Goal: Transaction & Acquisition: Purchase product/service

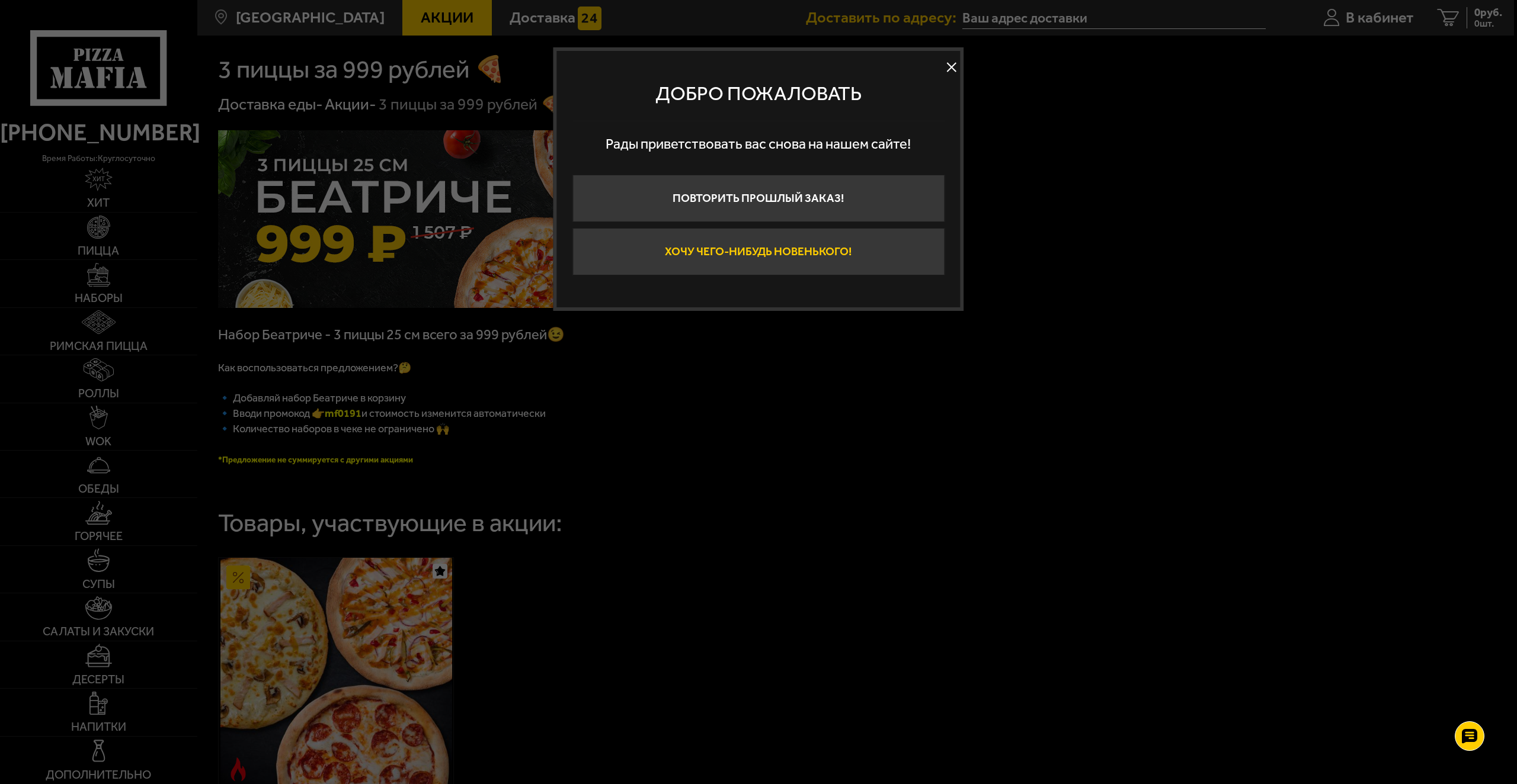
click at [708, 245] on button "Хочу чего-нибудь новенького!" at bounding box center [759, 251] width 372 height 48
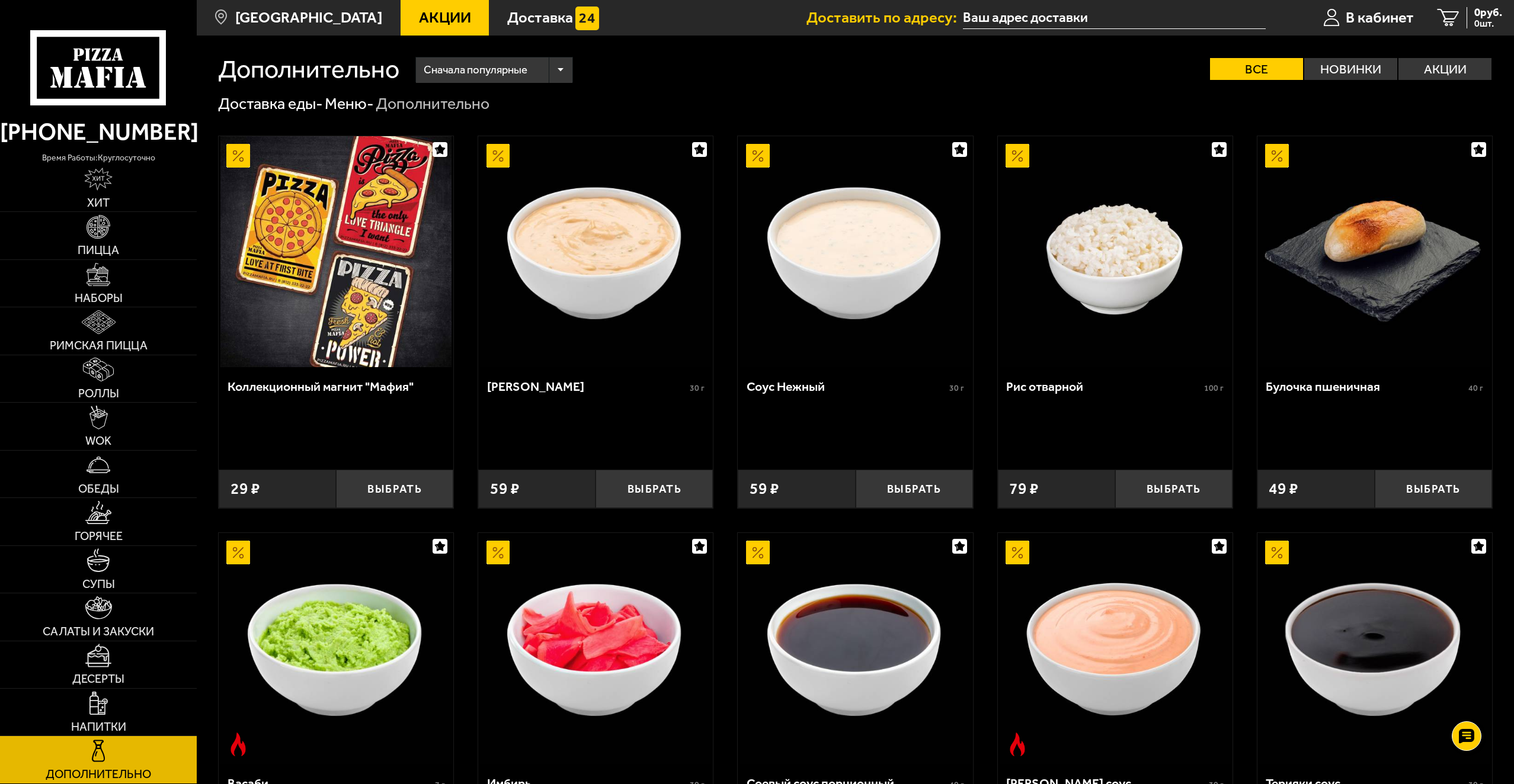
click at [426, 11] on span "Акции" at bounding box center [445, 18] width 52 height 16
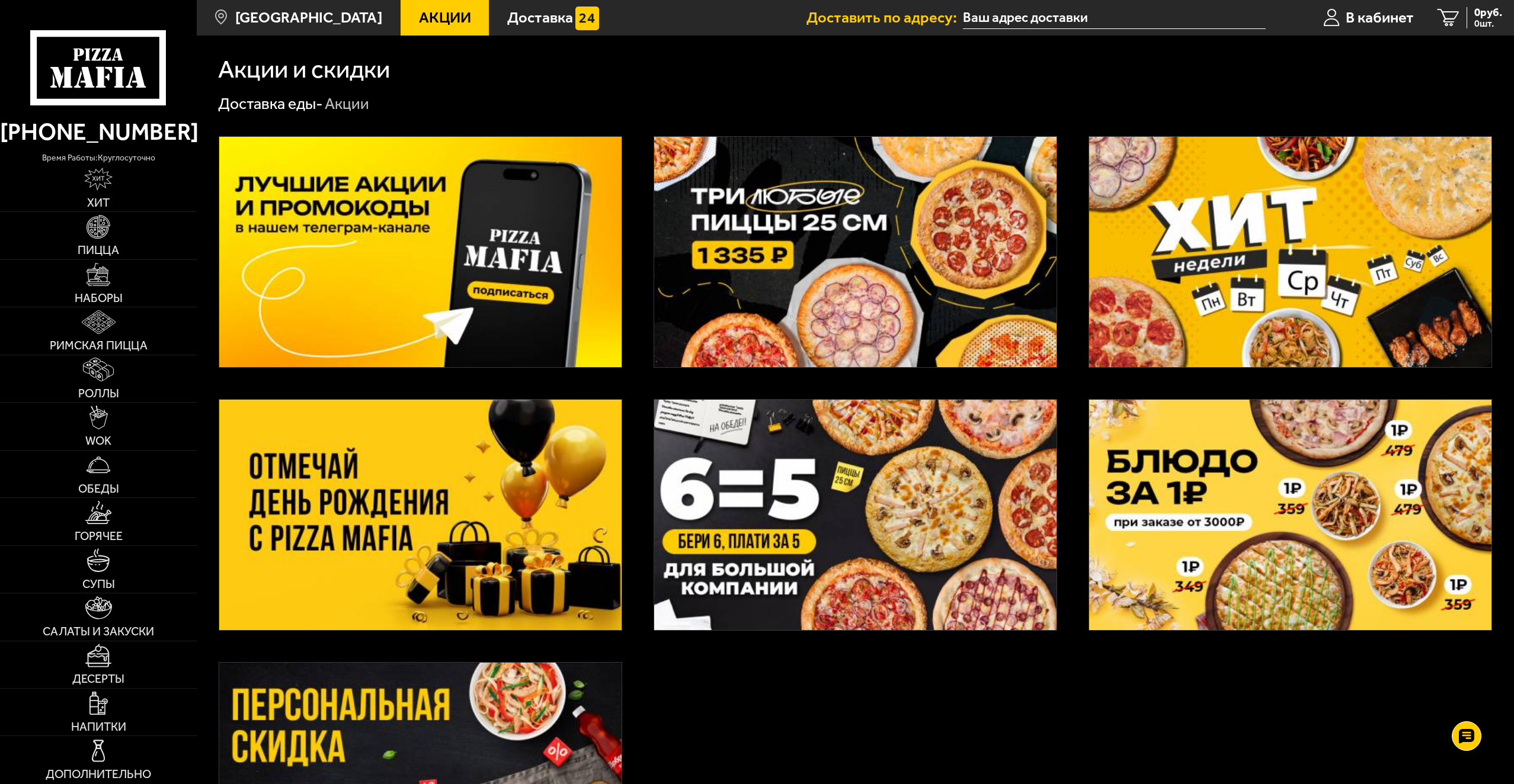
click at [708, 197] on img at bounding box center [855, 252] width 402 height 230
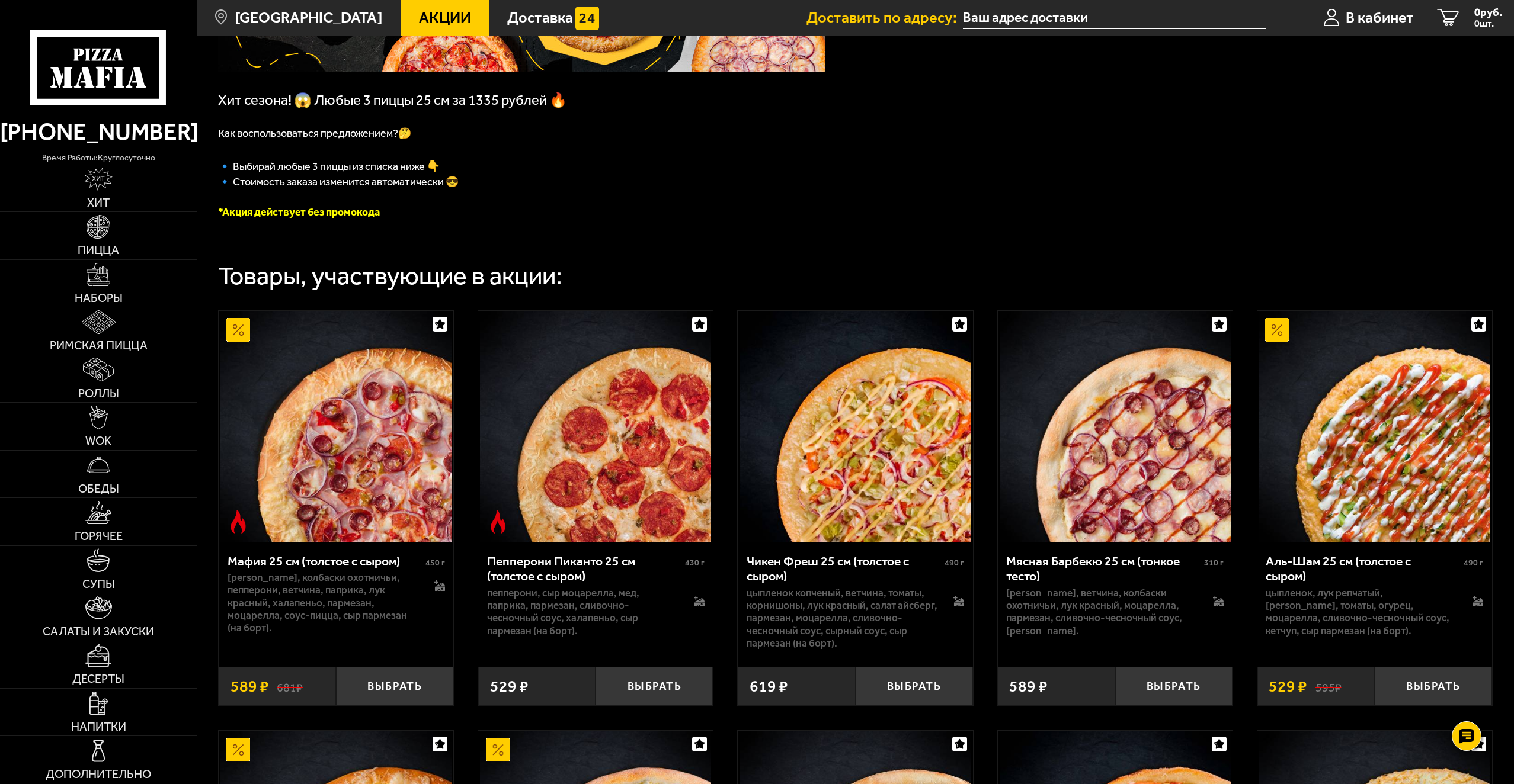
scroll to position [237, 0]
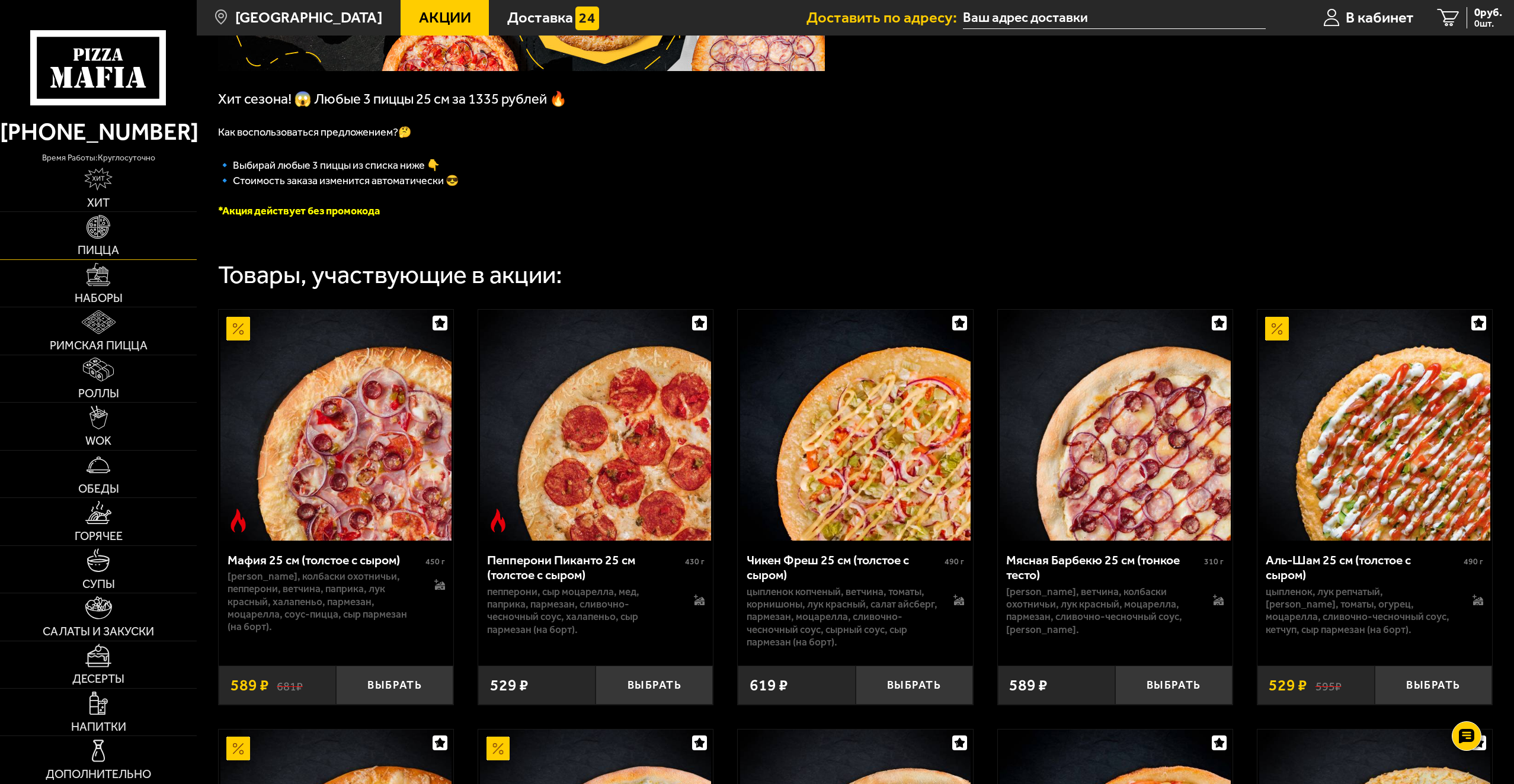
click at [100, 240] on link "Пицца" at bounding box center [98, 236] width 197 height 47
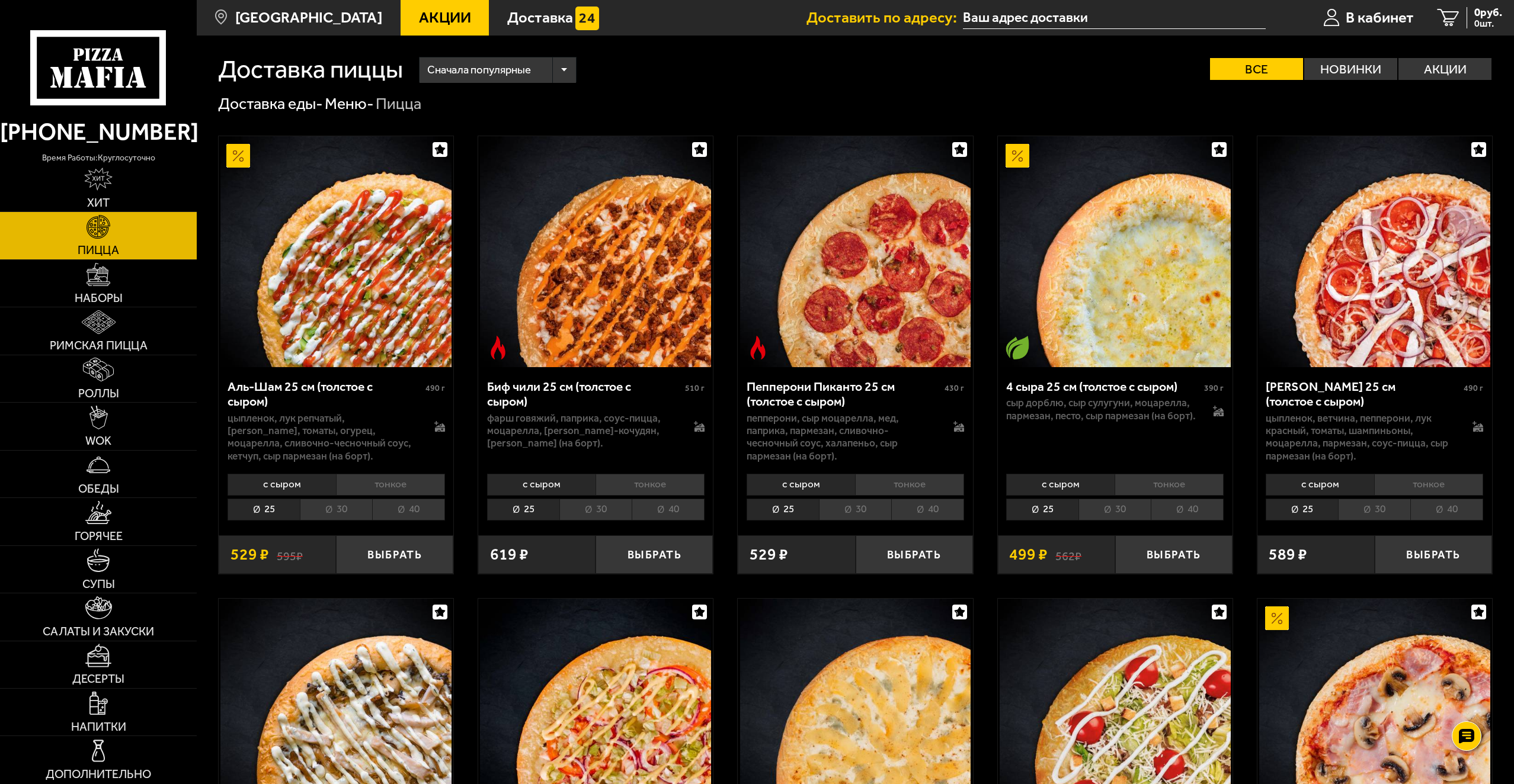
click at [558, 70] on div "Сначала популярные" at bounding box center [497, 70] width 156 height 26
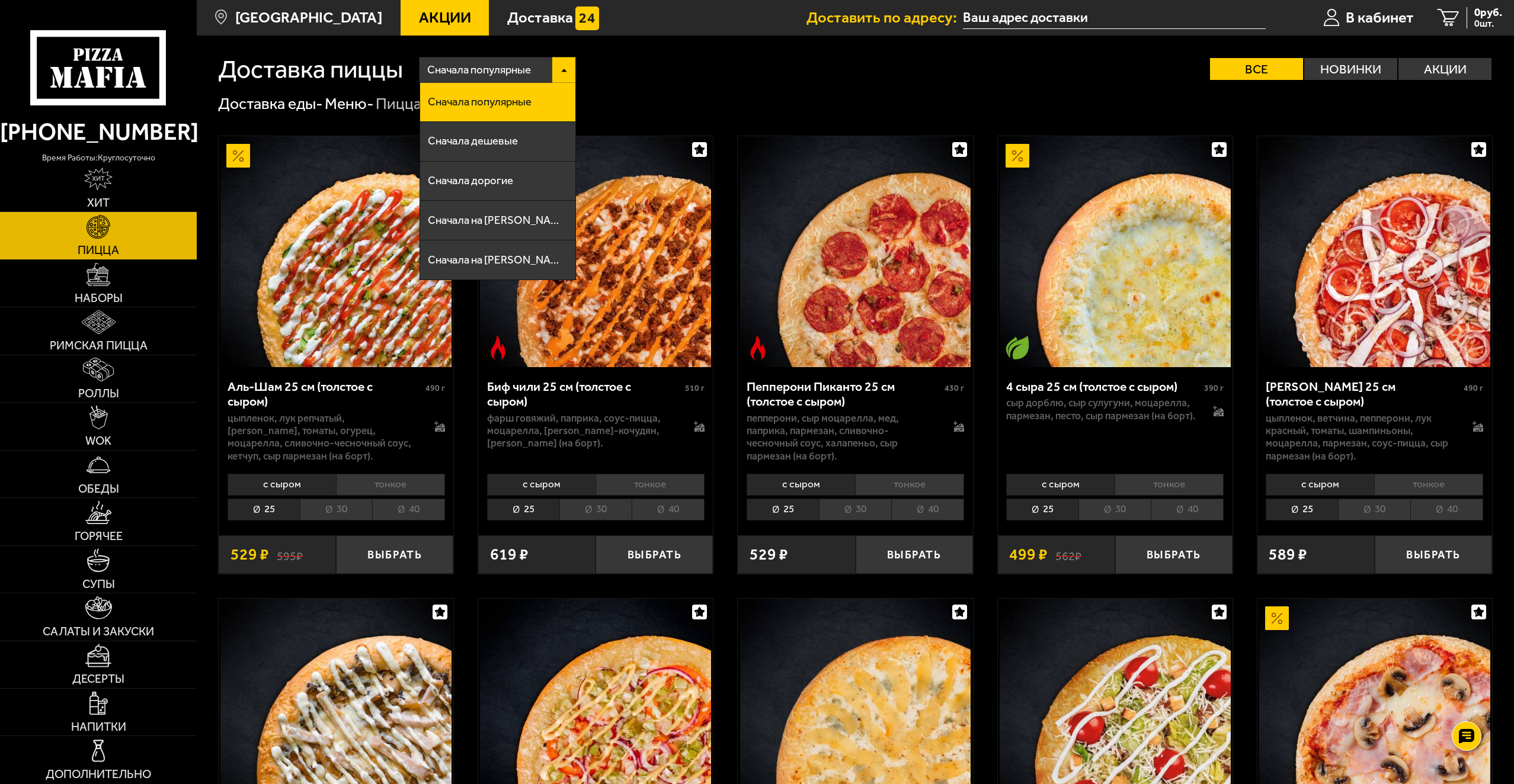
click at [619, 67] on div "Сначала популярные Сначала популярные Сначала дешевые Сначала дорогие Сначала н…" at bounding box center [948, 70] width 1090 height 26
click at [548, 107] on li "Сначала популярные" at bounding box center [497, 103] width 155 height 40
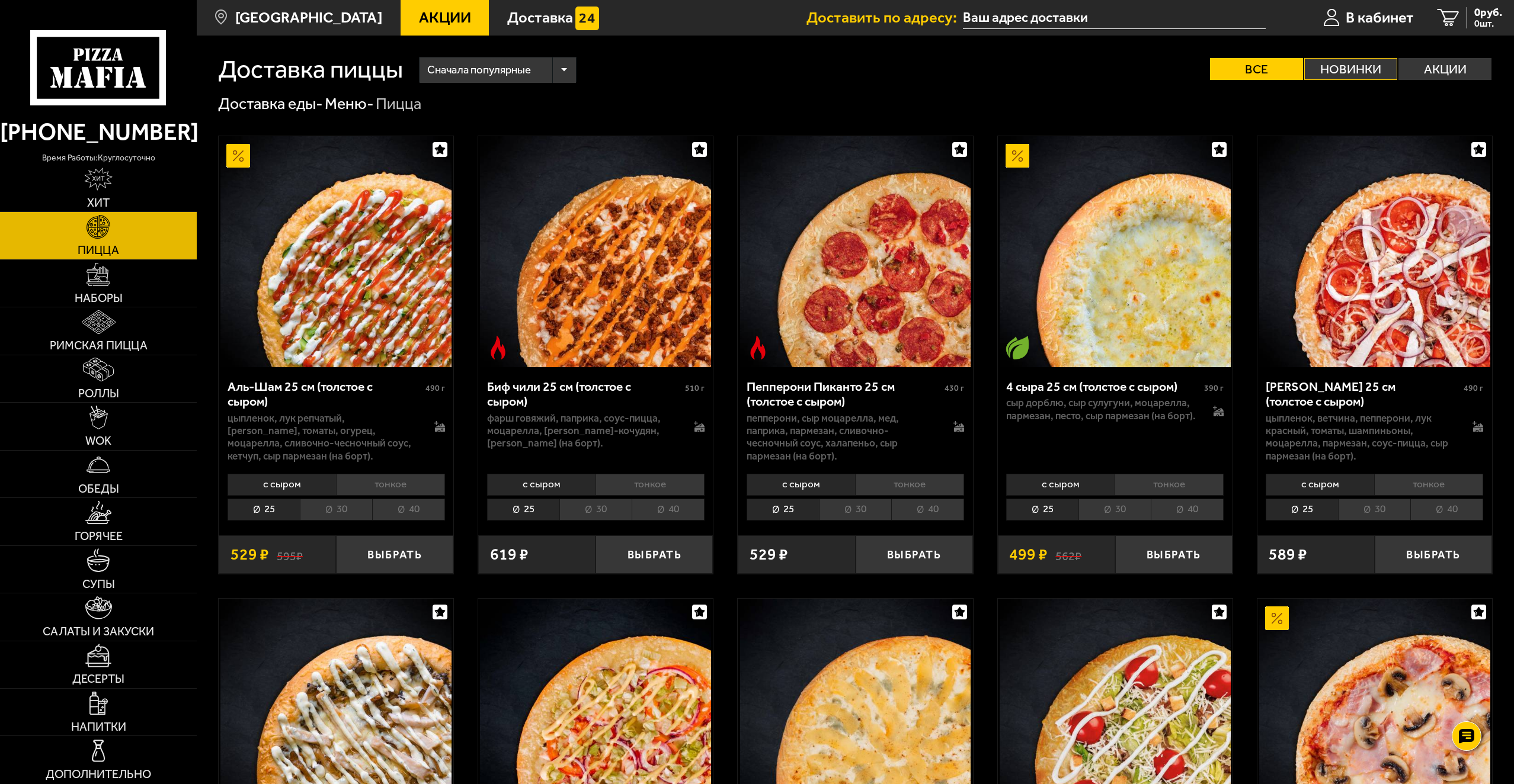
click at [1364, 71] on label "Новинки" at bounding box center [1351, 69] width 93 height 22
click at [0, 0] on input "Новинки" at bounding box center [0, 0] width 0 height 0
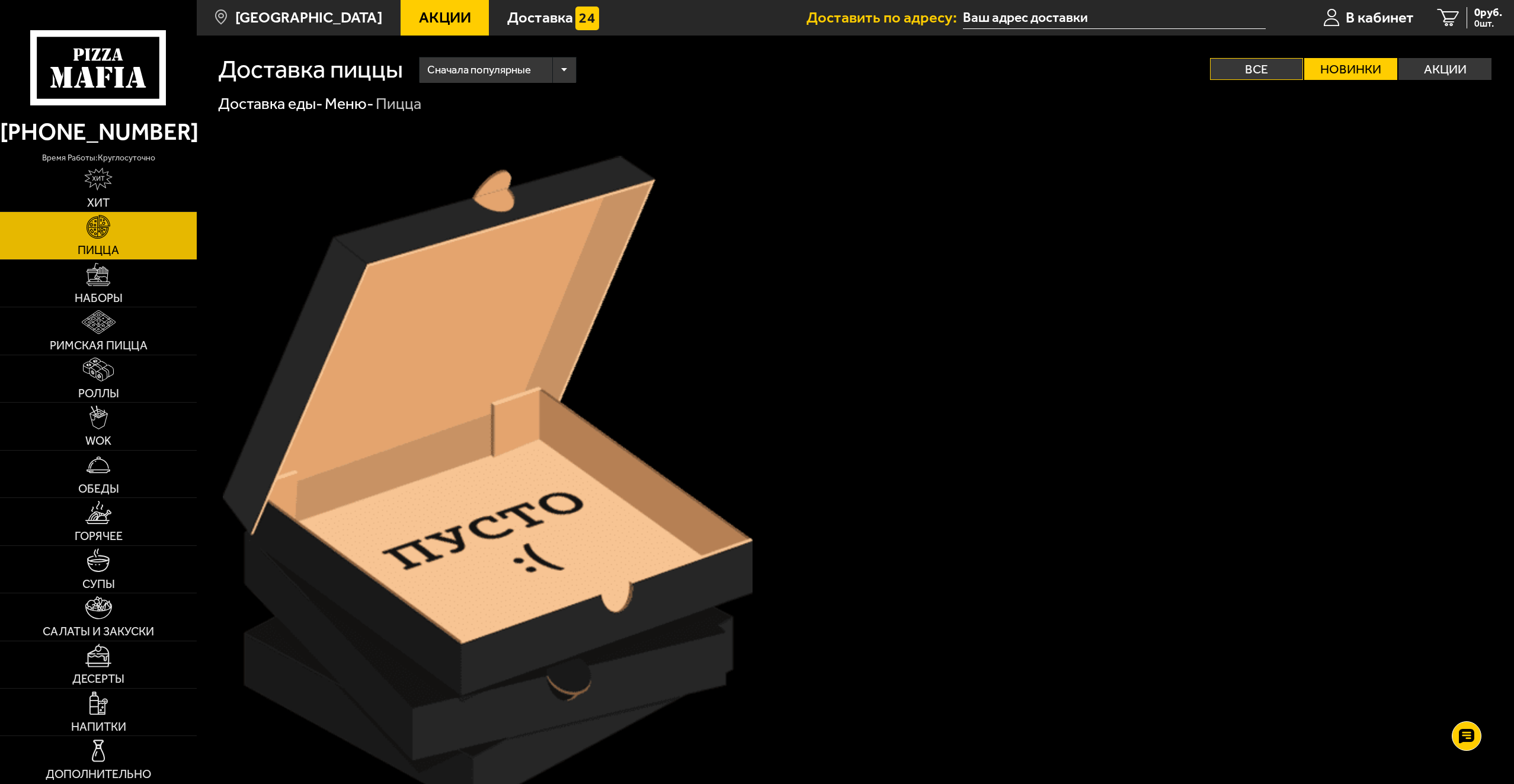
click at [1282, 75] on label "Все" at bounding box center [1256, 69] width 93 height 22
click at [0, 0] on input "Все" at bounding box center [0, 0] width 0 height 0
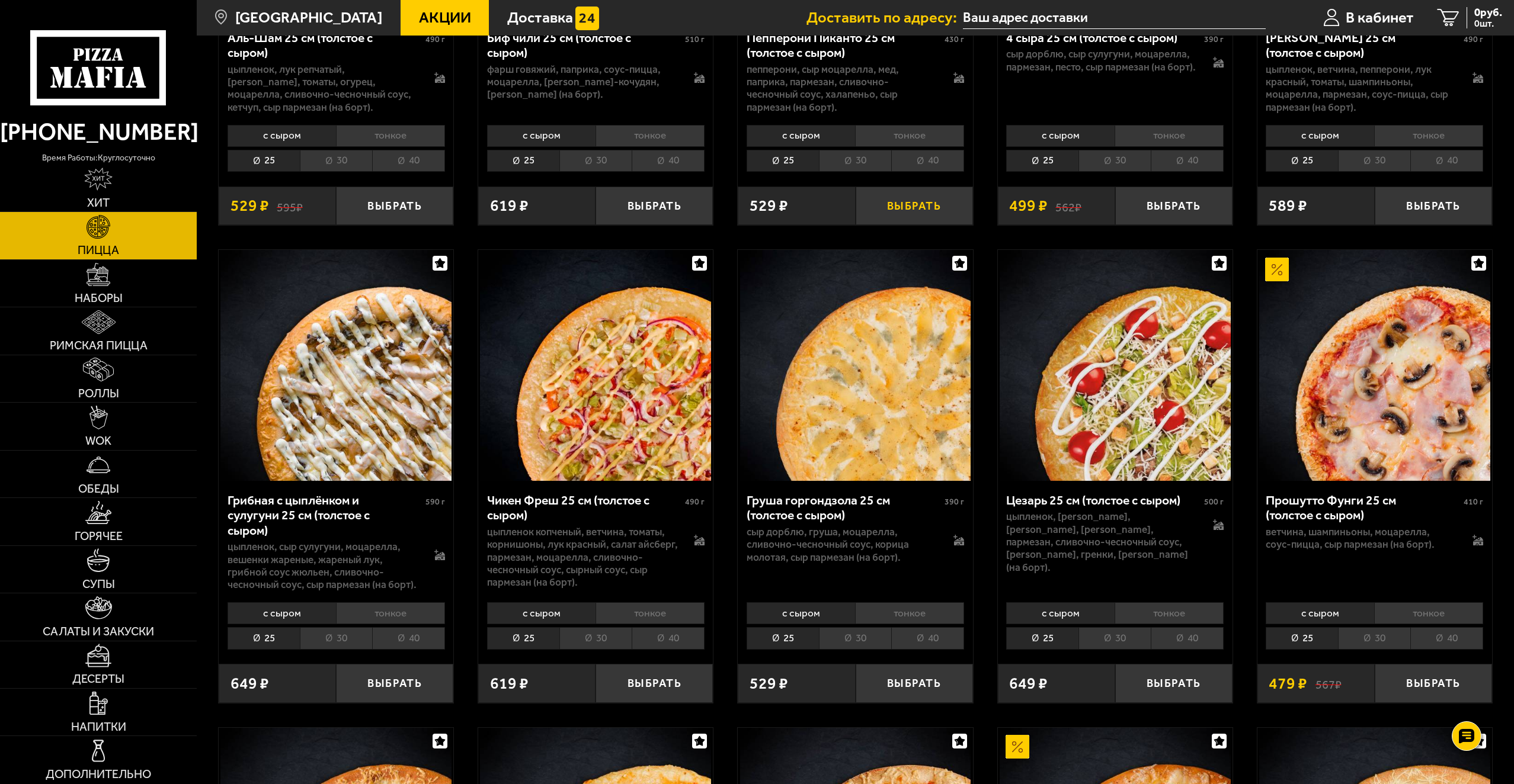
scroll to position [355, 0]
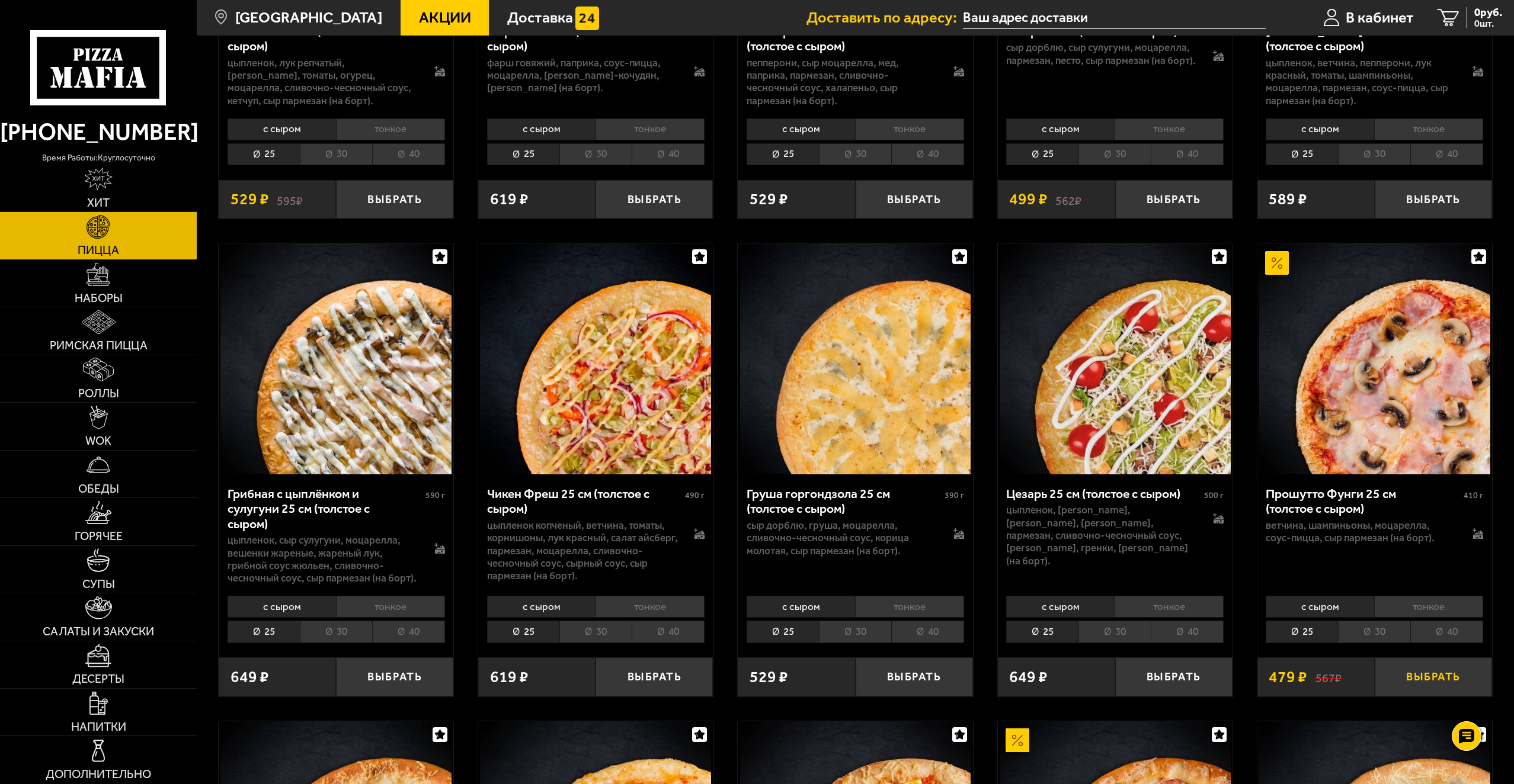
click at [1391, 670] on button "Выбрать" at bounding box center [1433, 677] width 117 height 38
click at [1462, 14] on span "479 руб." at bounding box center [1482, 13] width 40 height 11
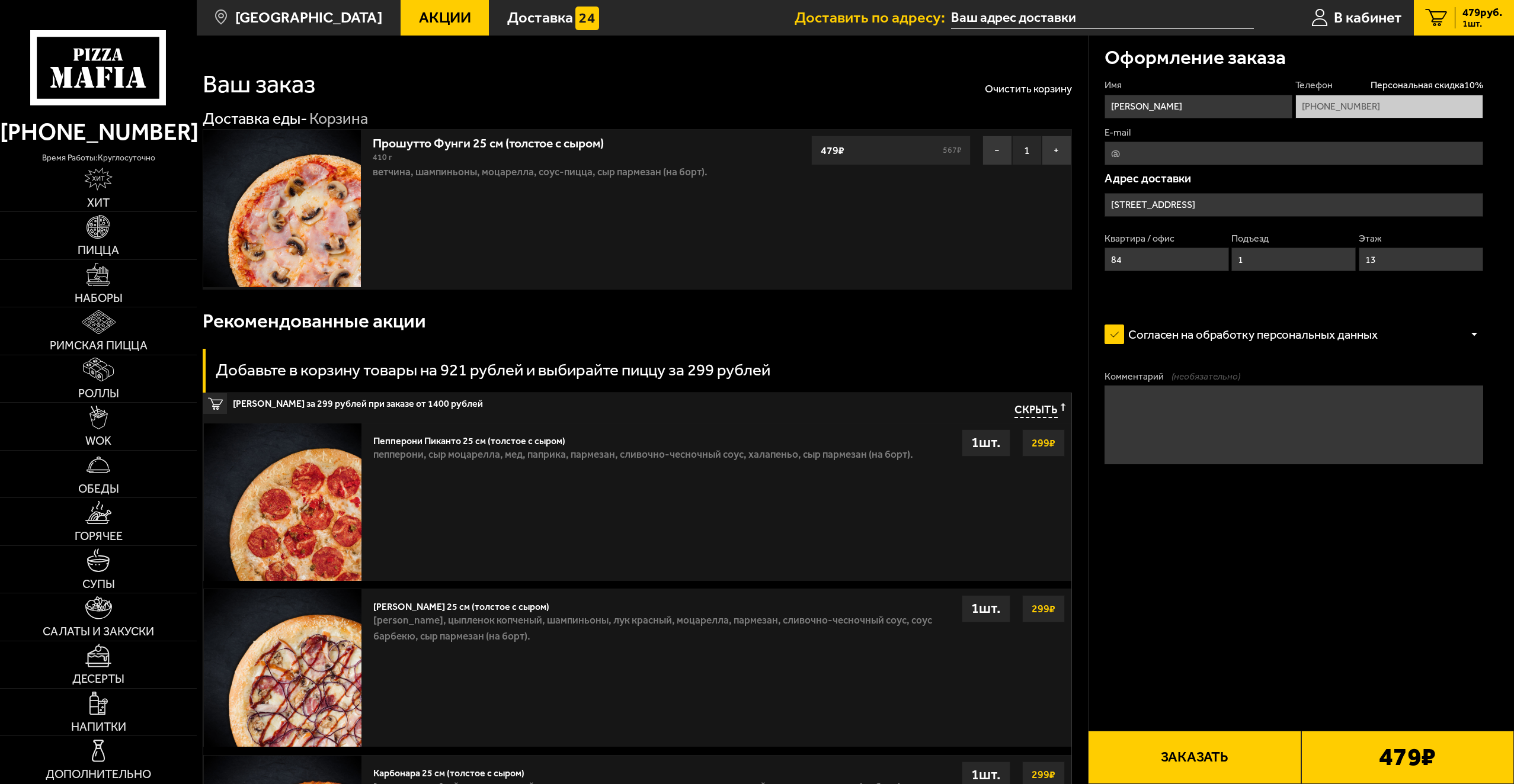
type input "[STREET_ADDRESS]"
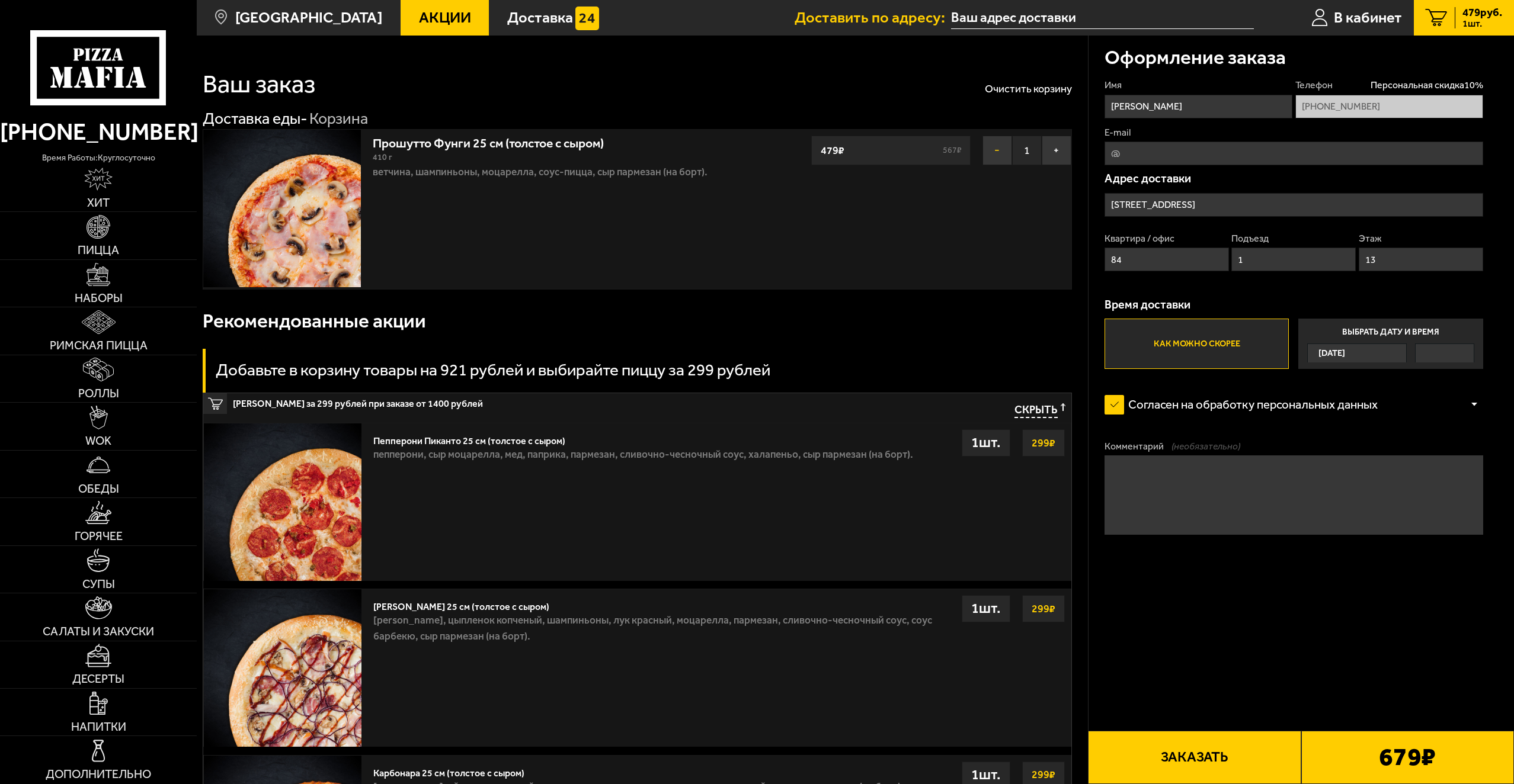
click at [987, 148] on button "−" at bounding box center [997, 151] width 30 height 30
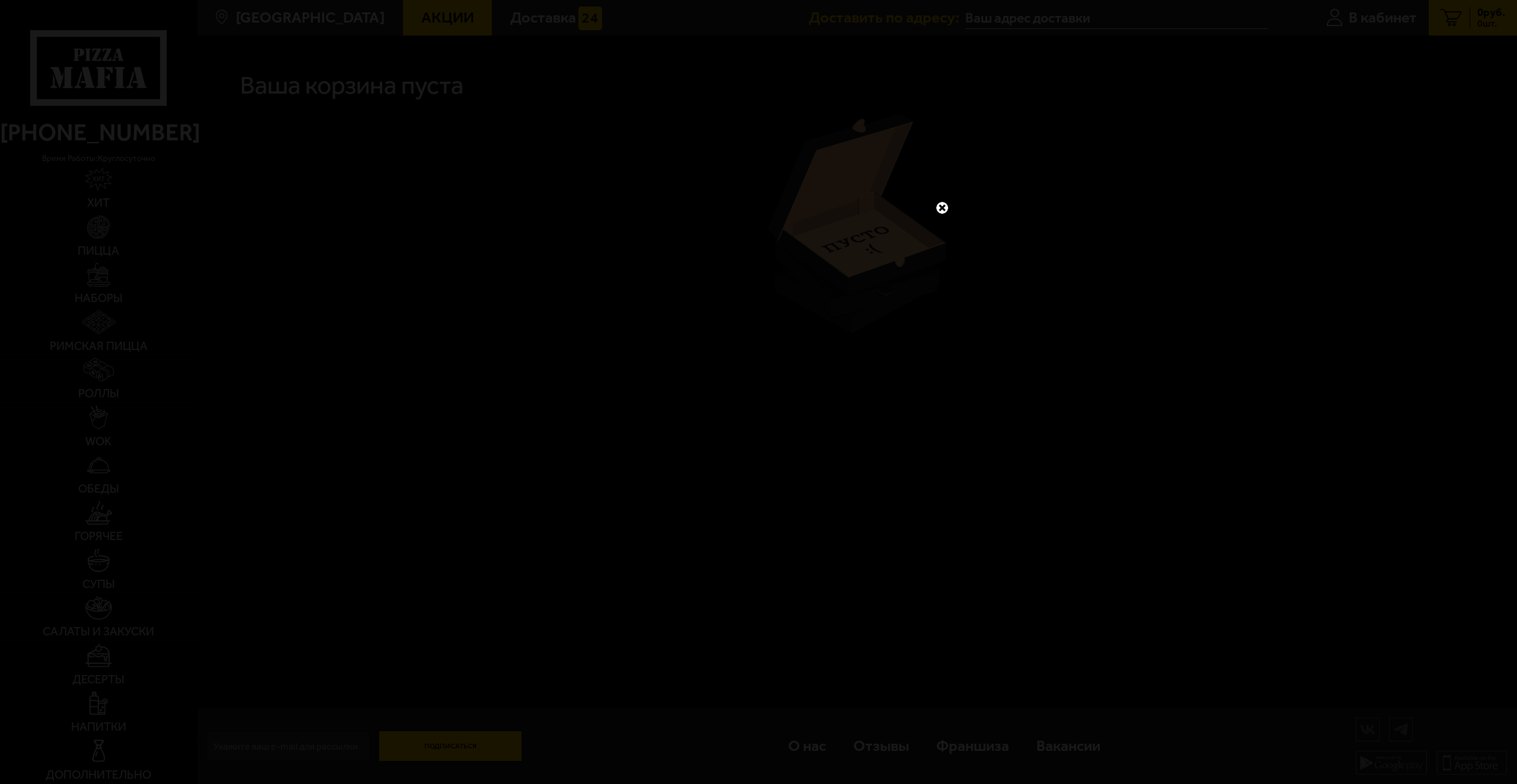
click at [460, 211] on div at bounding box center [758, 392] width 1517 height 784
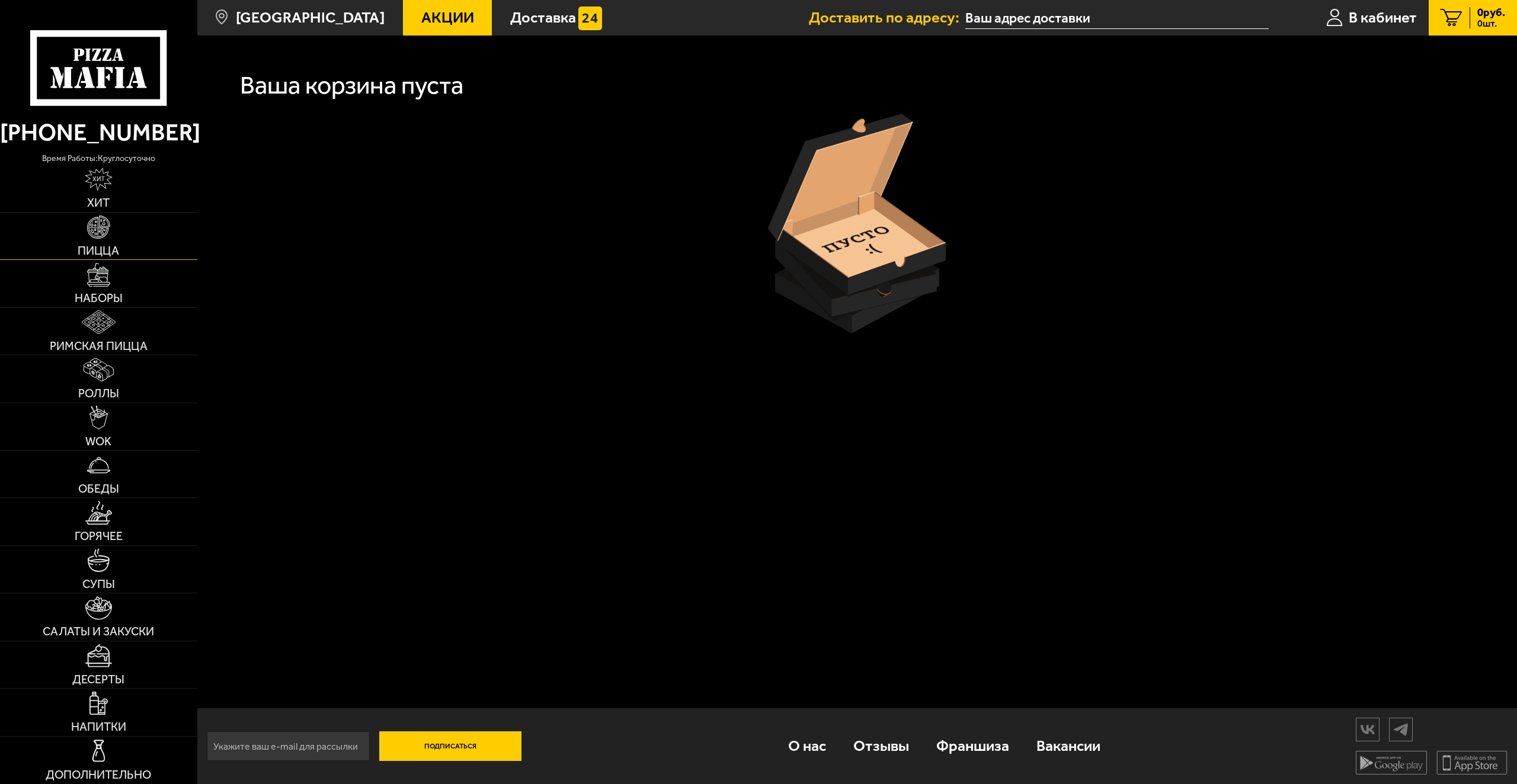
click at [108, 227] on img at bounding box center [99, 227] width 23 height 23
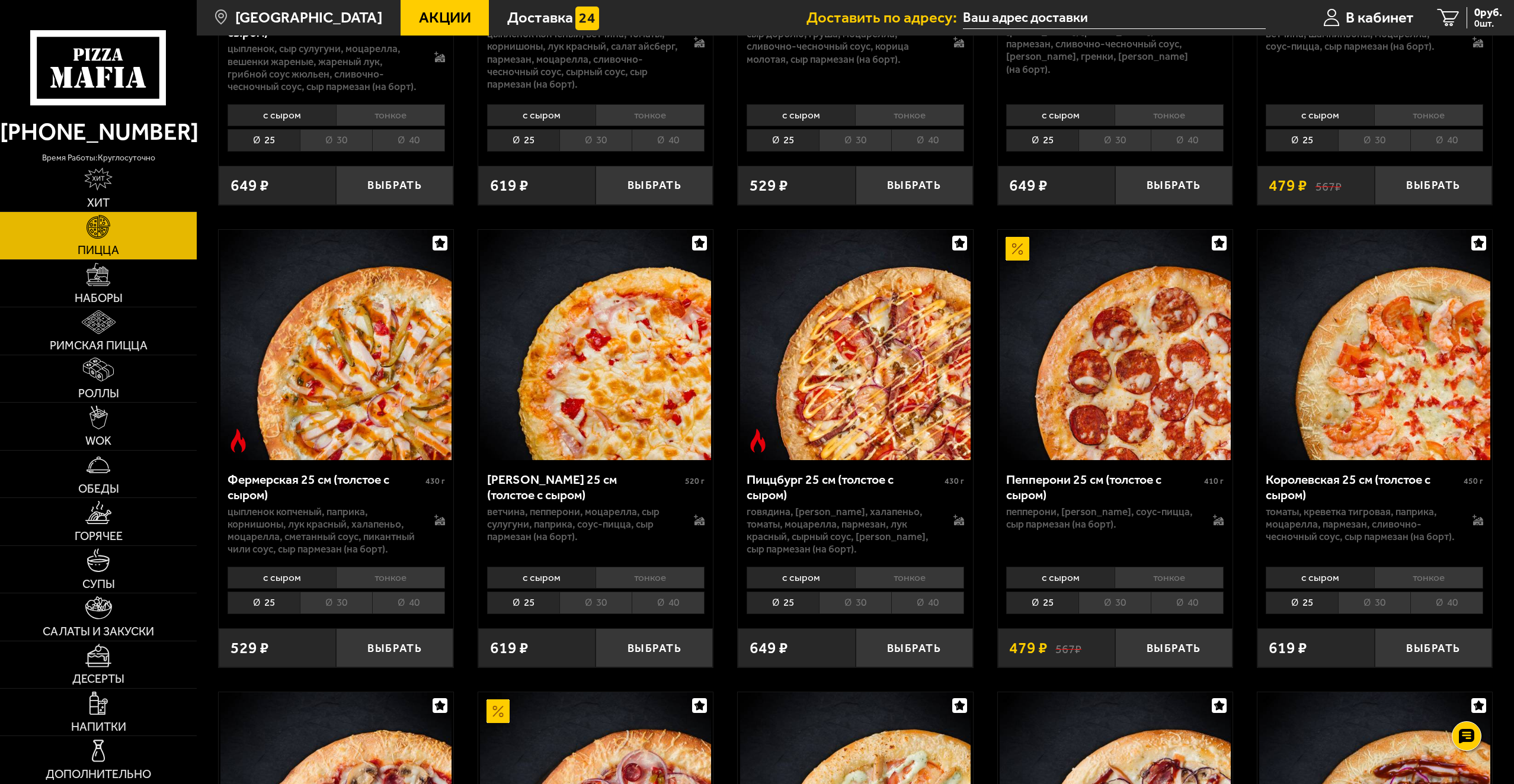
scroll to position [888, 0]
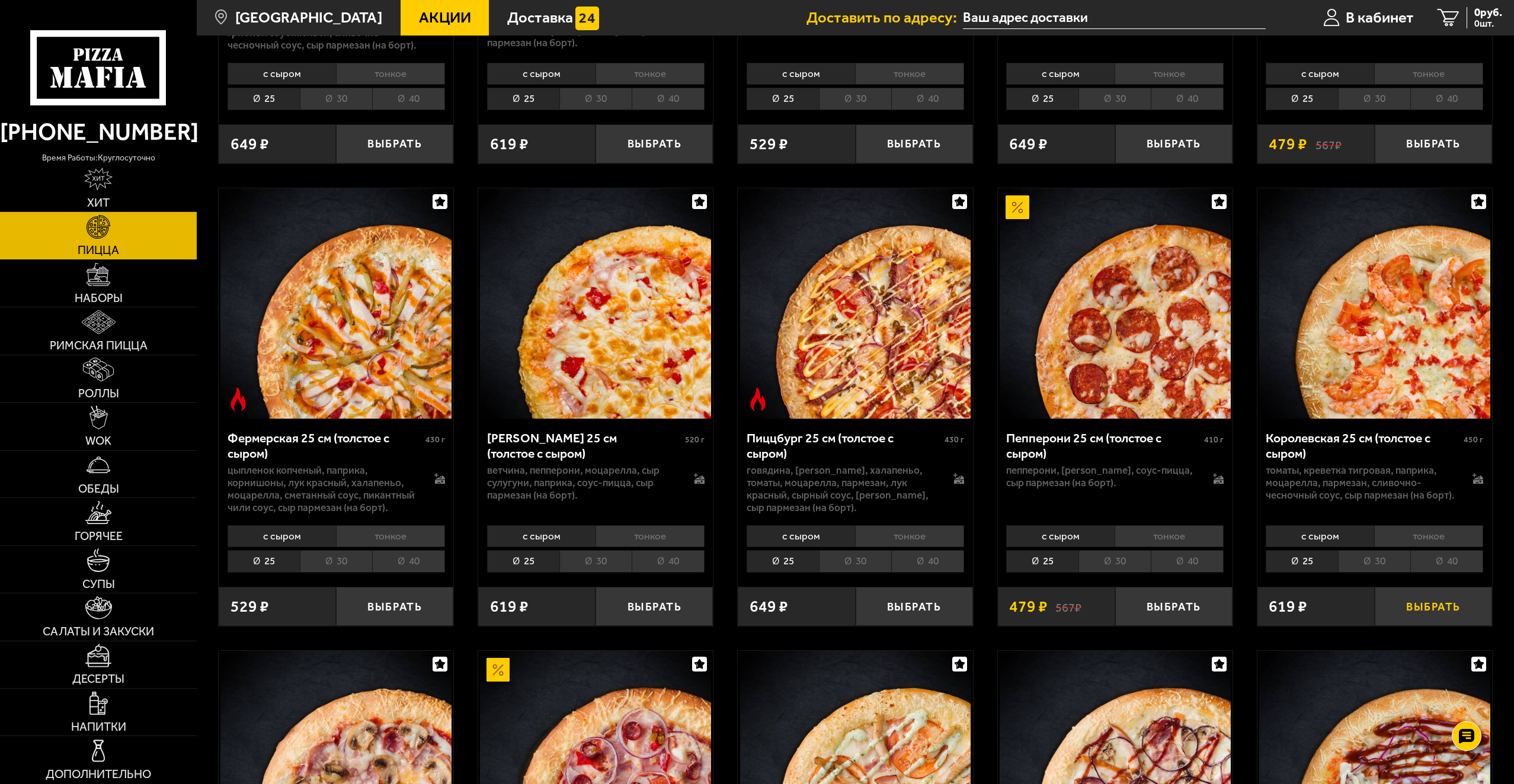
click at [1412, 604] on button "Выбрать" at bounding box center [1433, 606] width 117 height 38
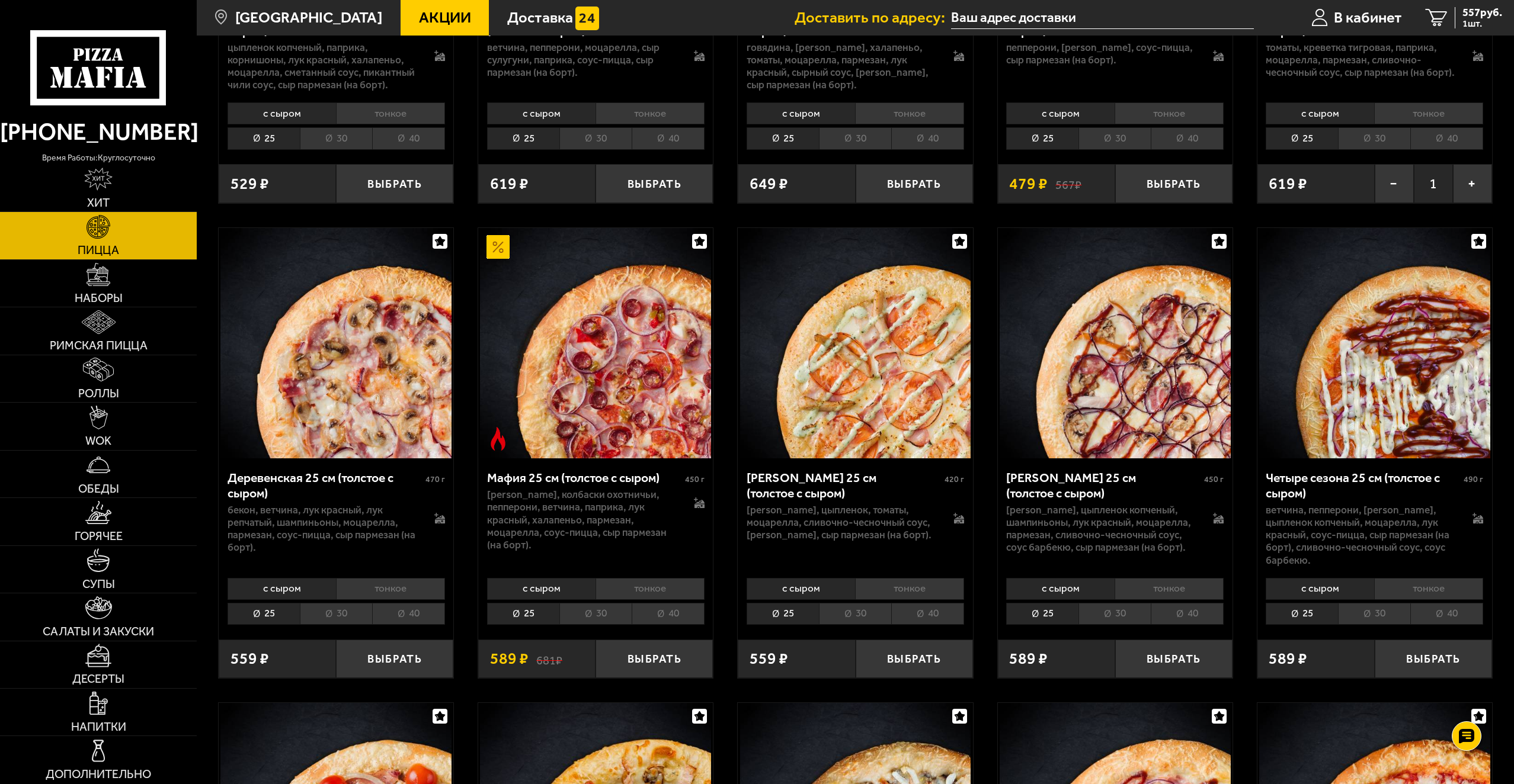
scroll to position [1303, 0]
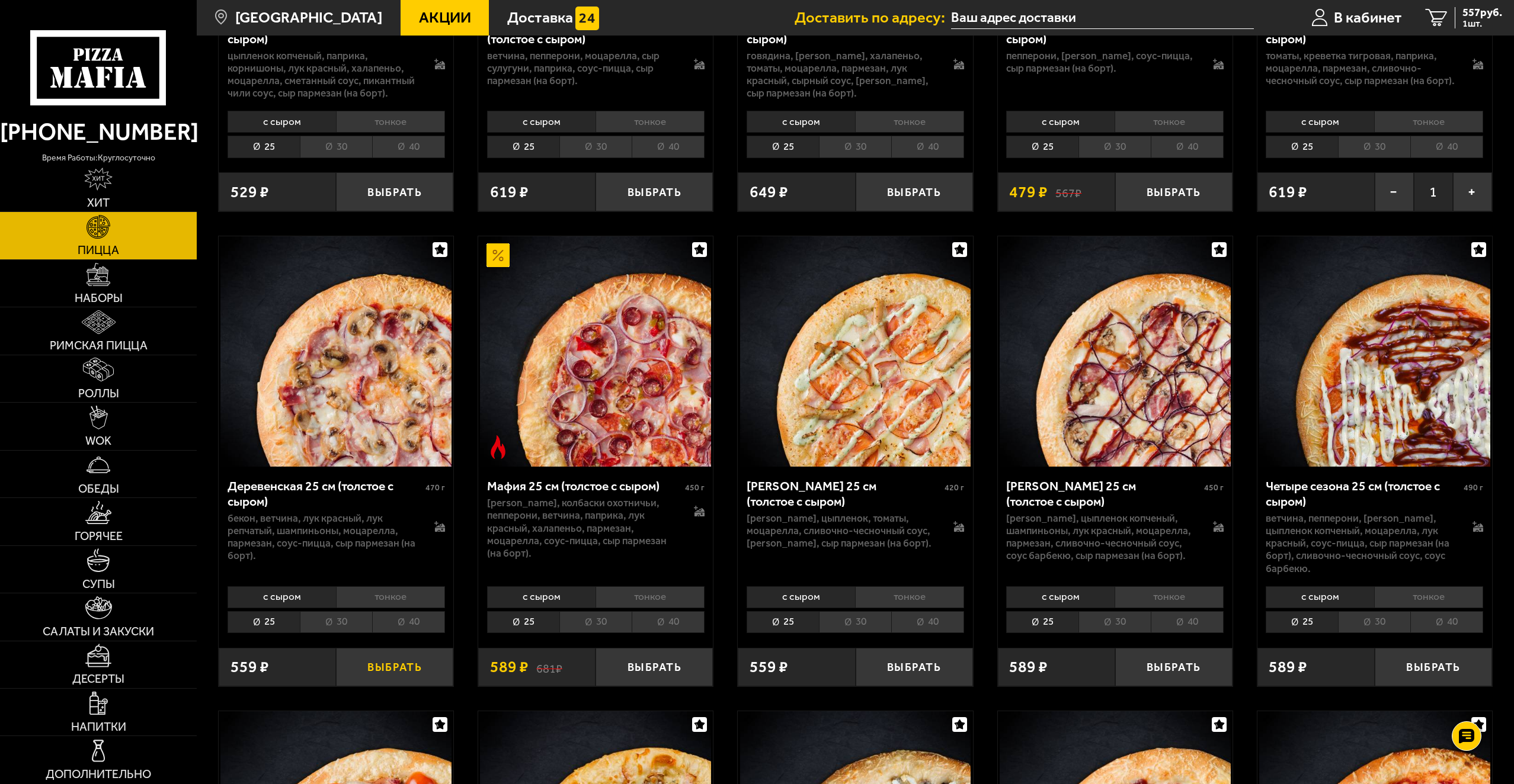
click at [391, 682] on button "Выбрать" at bounding box center [394, 667] width 117 height 38
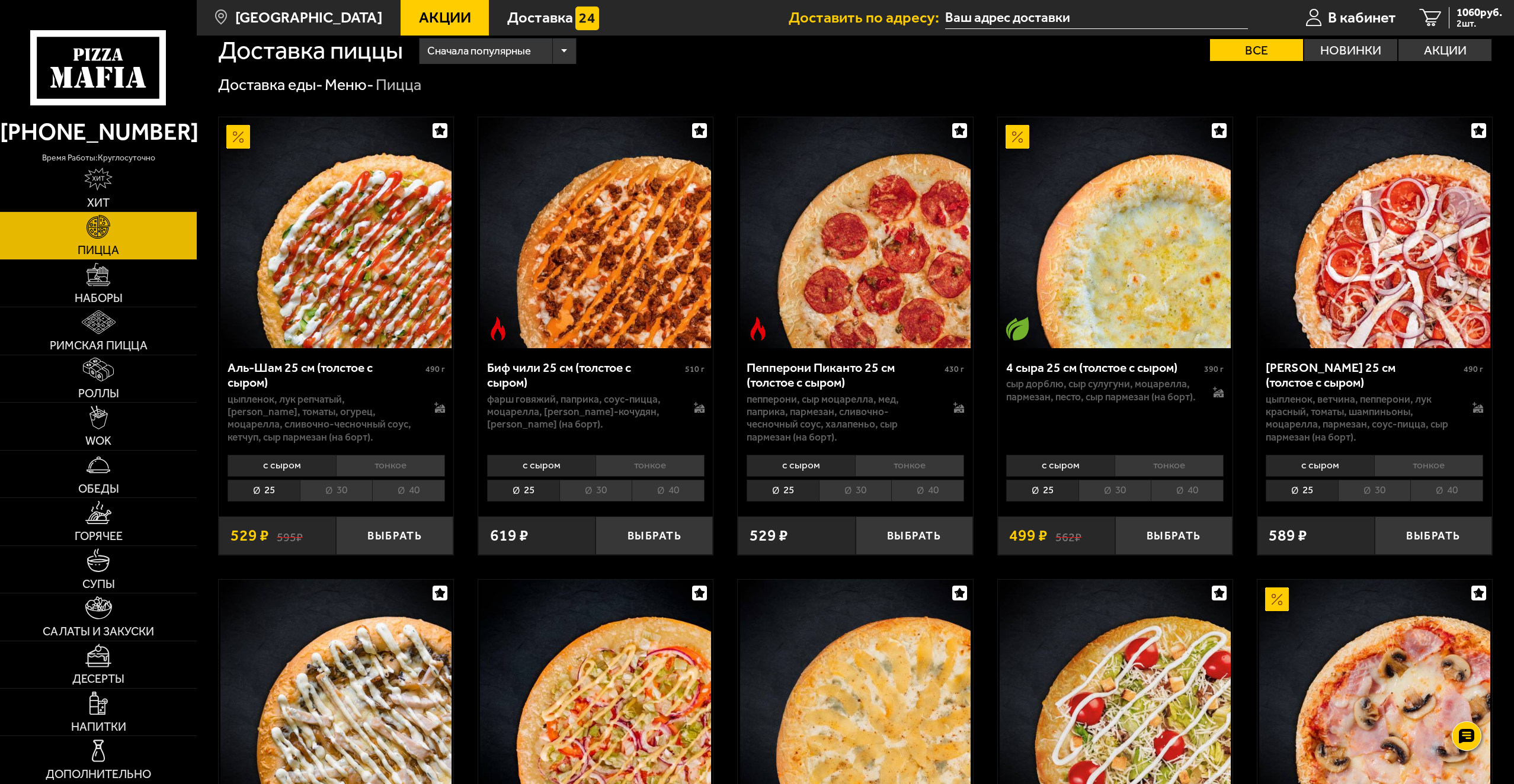
scroll to position [0, 0]
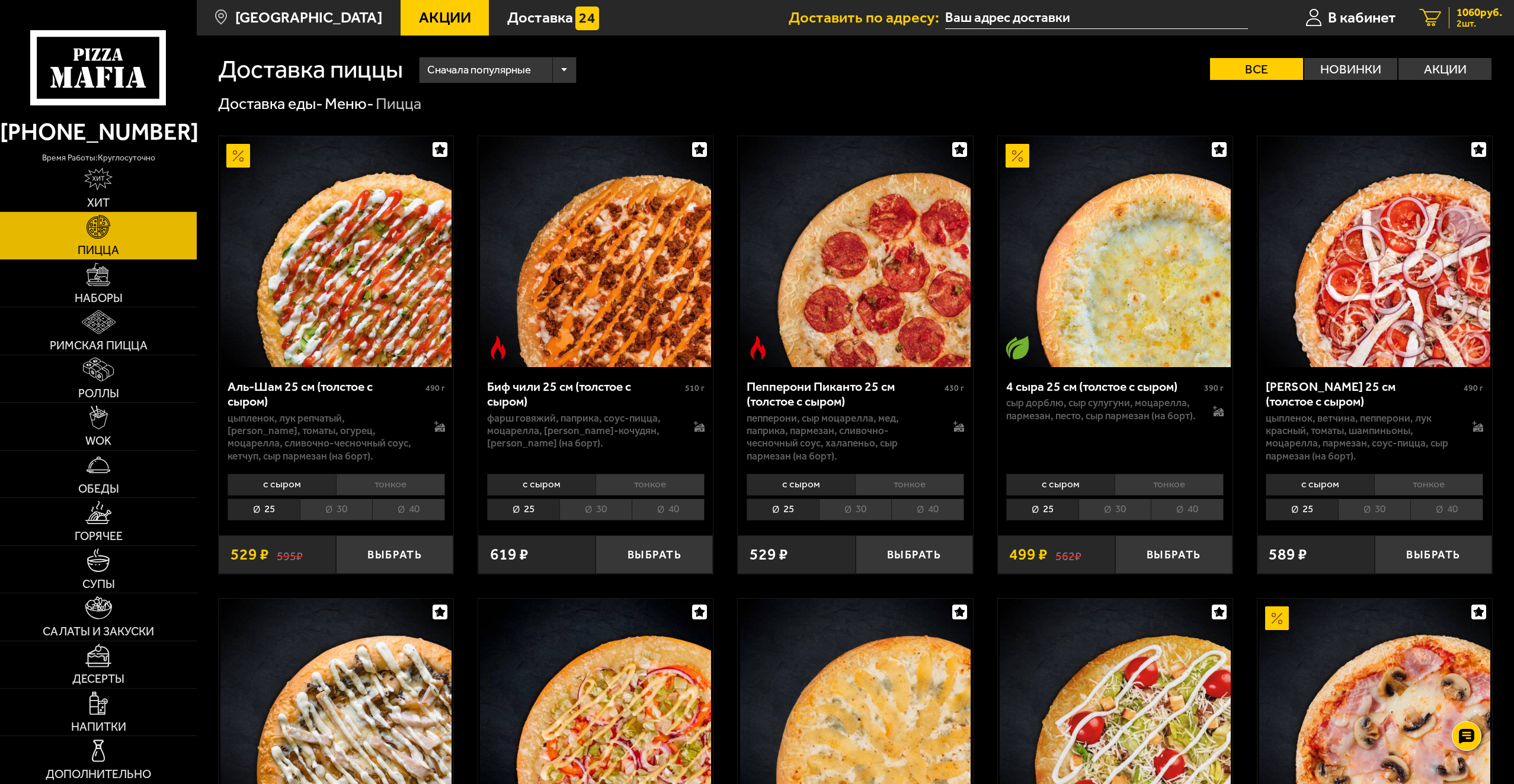
click at [1461, 24] on span "2 шт." at bounding box center [1479, 23] width 45 height 9
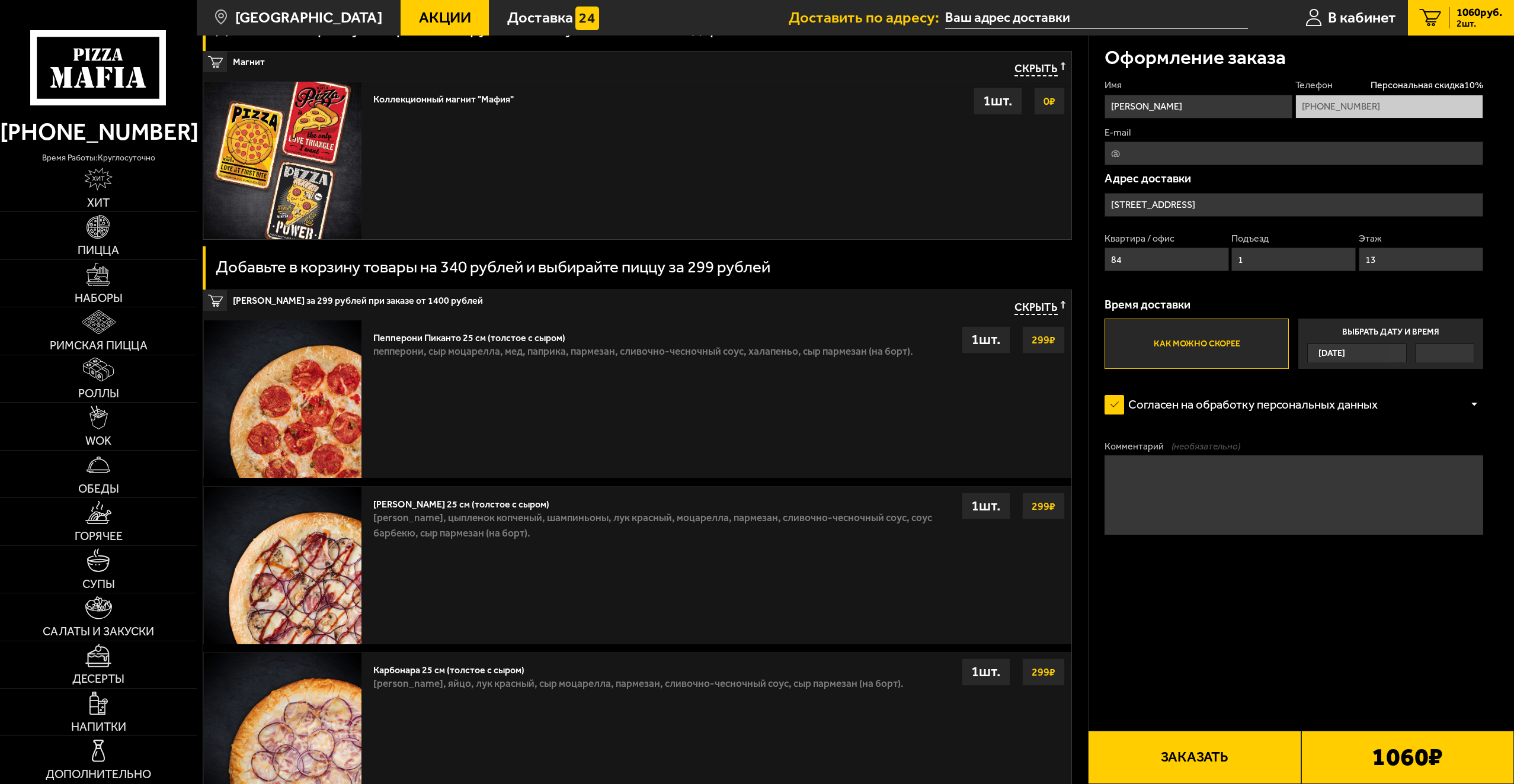
scroll to position [533, 0]
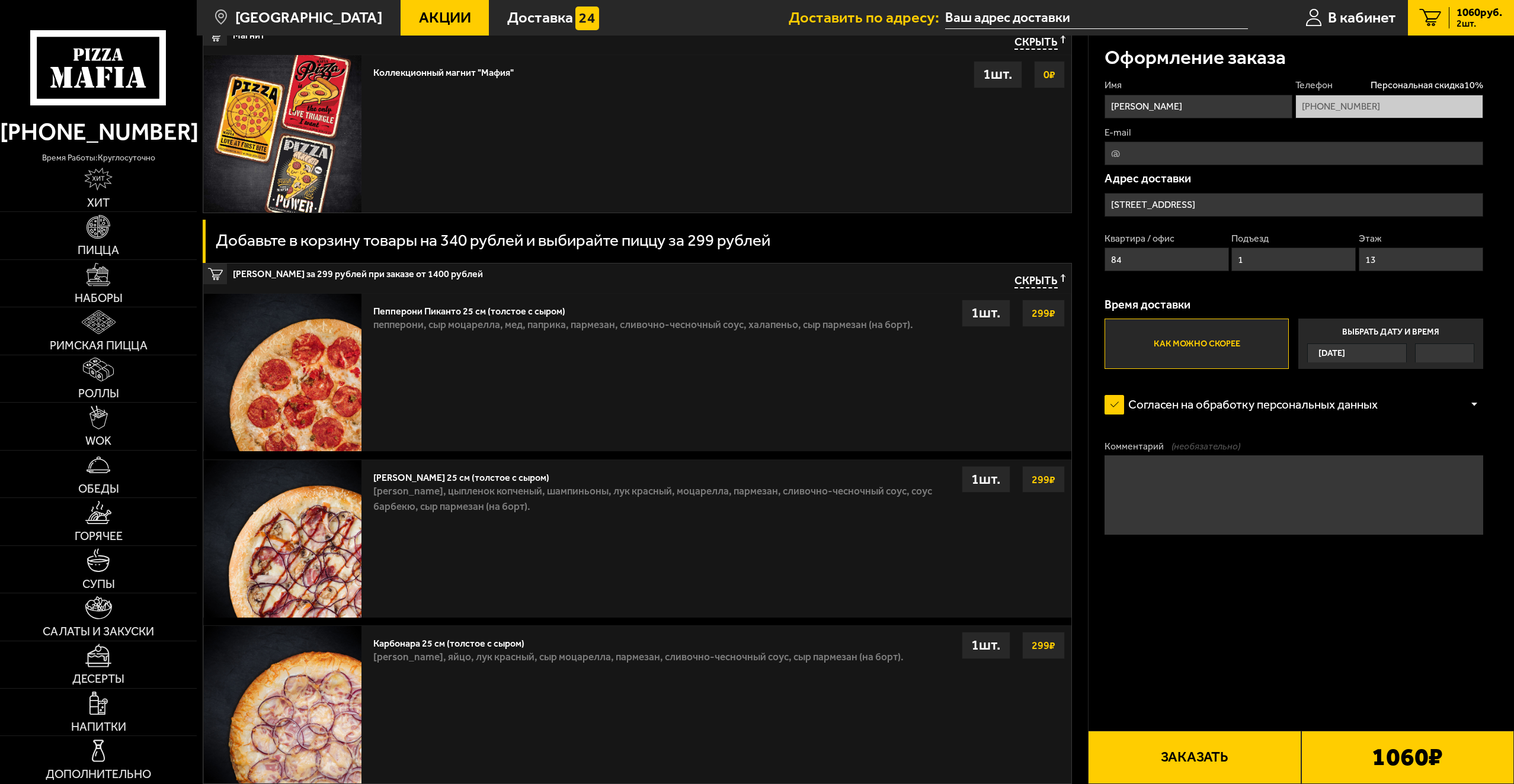
click at [1042, 313] on strong "299 ₽" at bounding box center [1044, 313] width 30 height 23
click at [335, 326] on img at bounding box center [283, 373] width 158 height 158
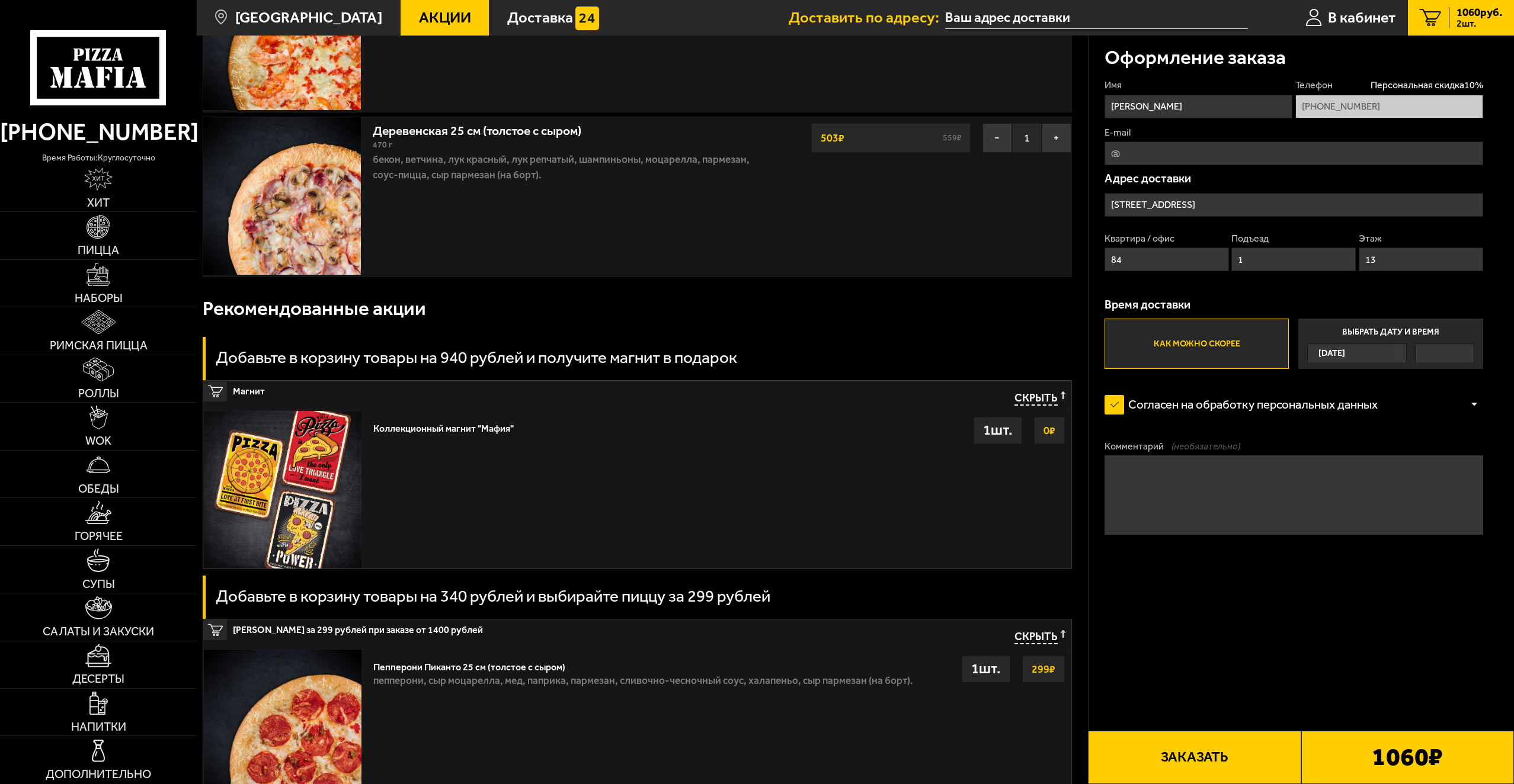
scroll to position [178, 0]
click at [990, 669] on div "1 шт." at bounding box center [985, 668] width 48 height 27
click at [1037, 668] on strong "299 ₽" at bounding box center [1044, 669] width 30 height 23
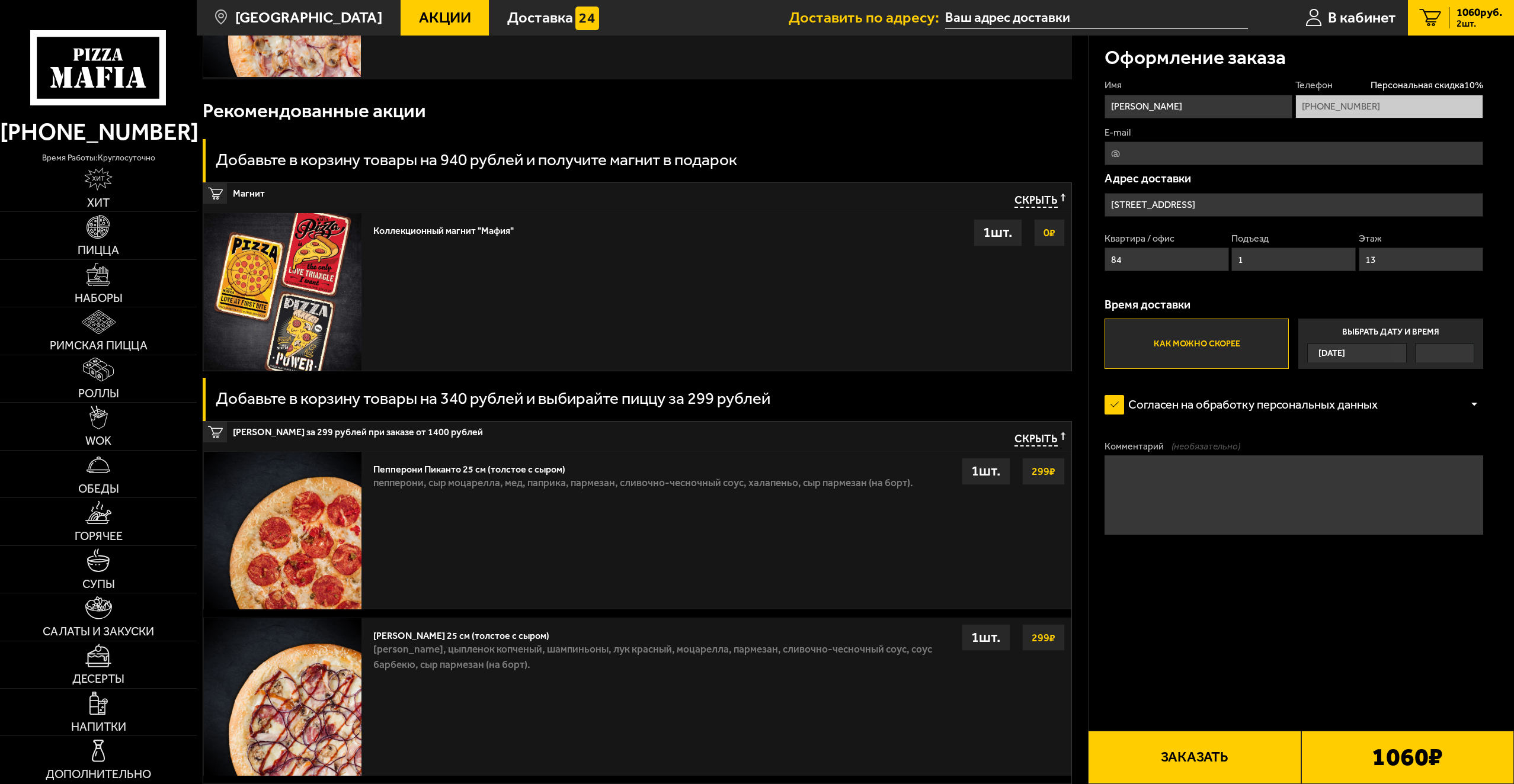
scroll to position [415, 0]
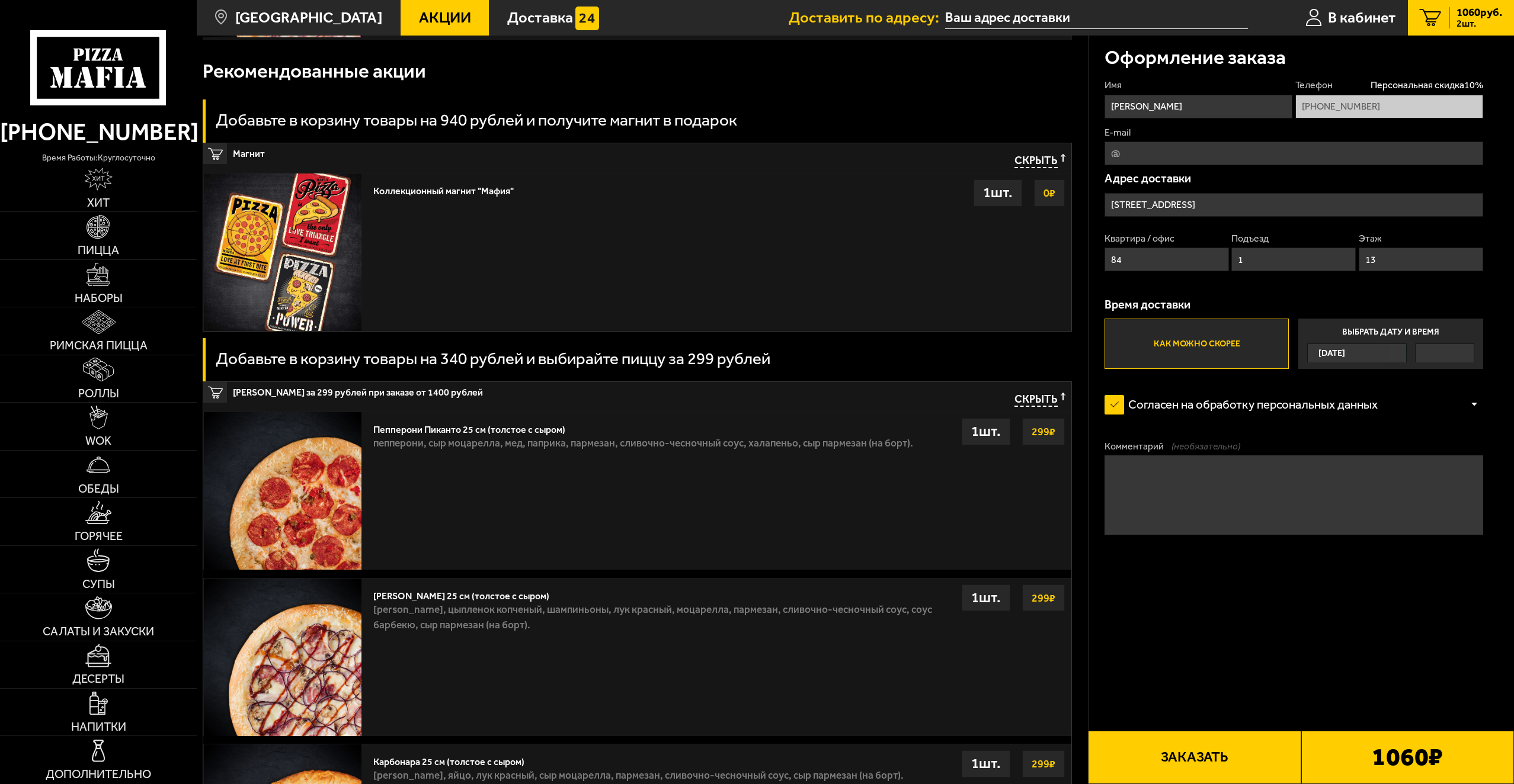
click at [263, 454] on img at bounding box center [283, 491] width 158 height 158
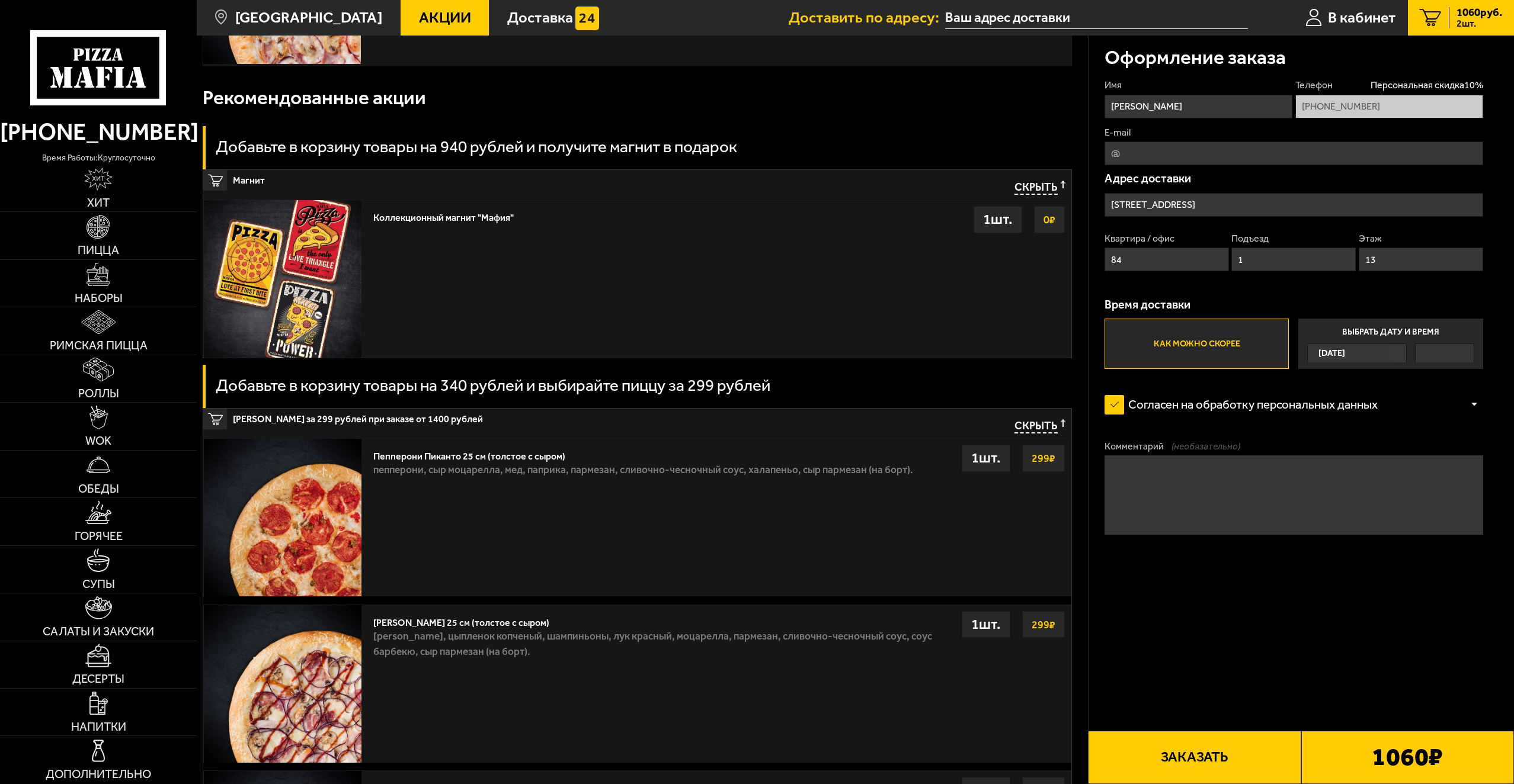
scroll to position [342, 0]
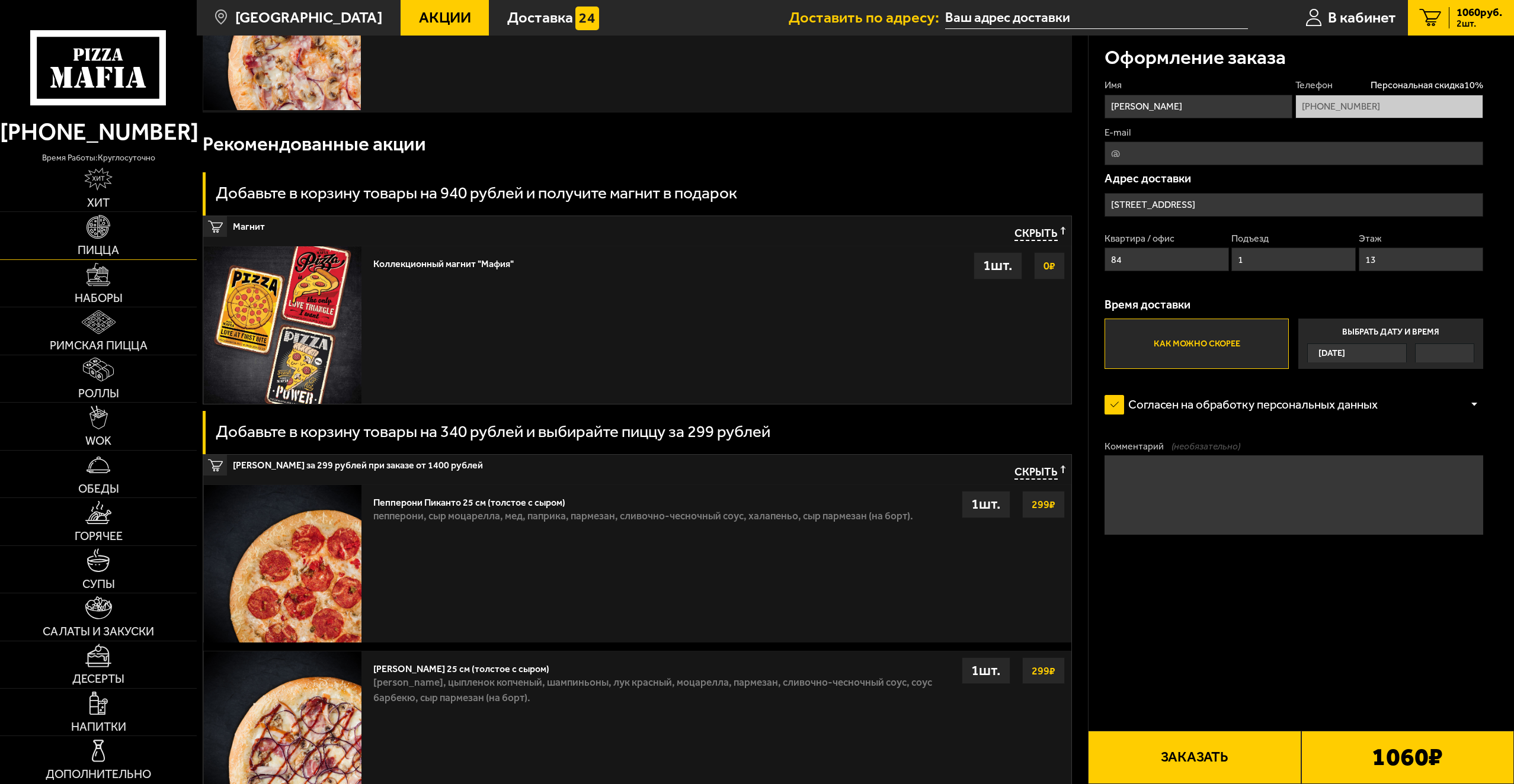
click at [123, 235] on link "Пицца" at bounding box center [98, 236] width 197 height 47
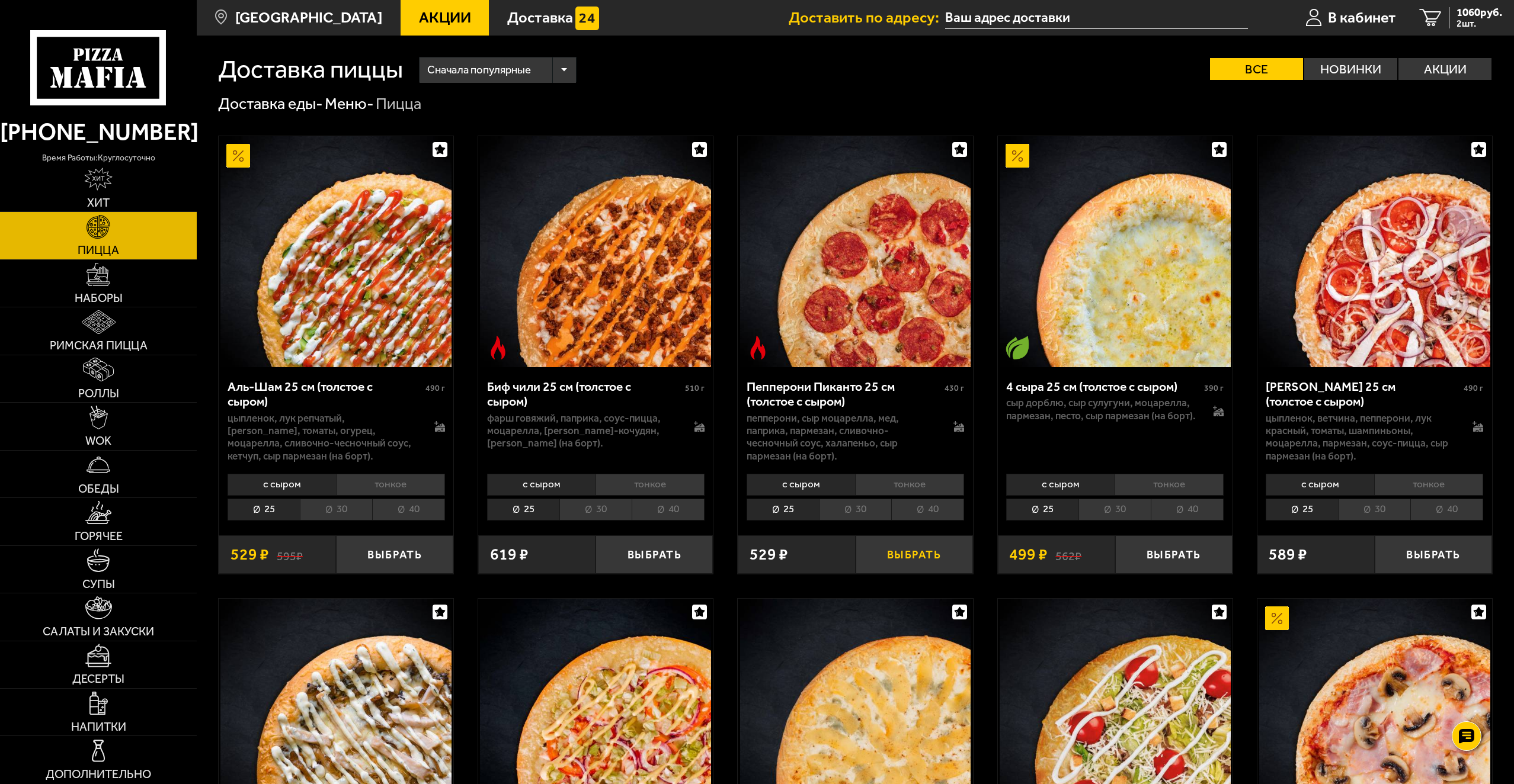
click at [887, 555] on button "Выбрать" at bounding box center [914, 555] width 117 height 38
click at [1472, 23] on span "3 шт." at bounding box center [1479, 23] width 45 height 9
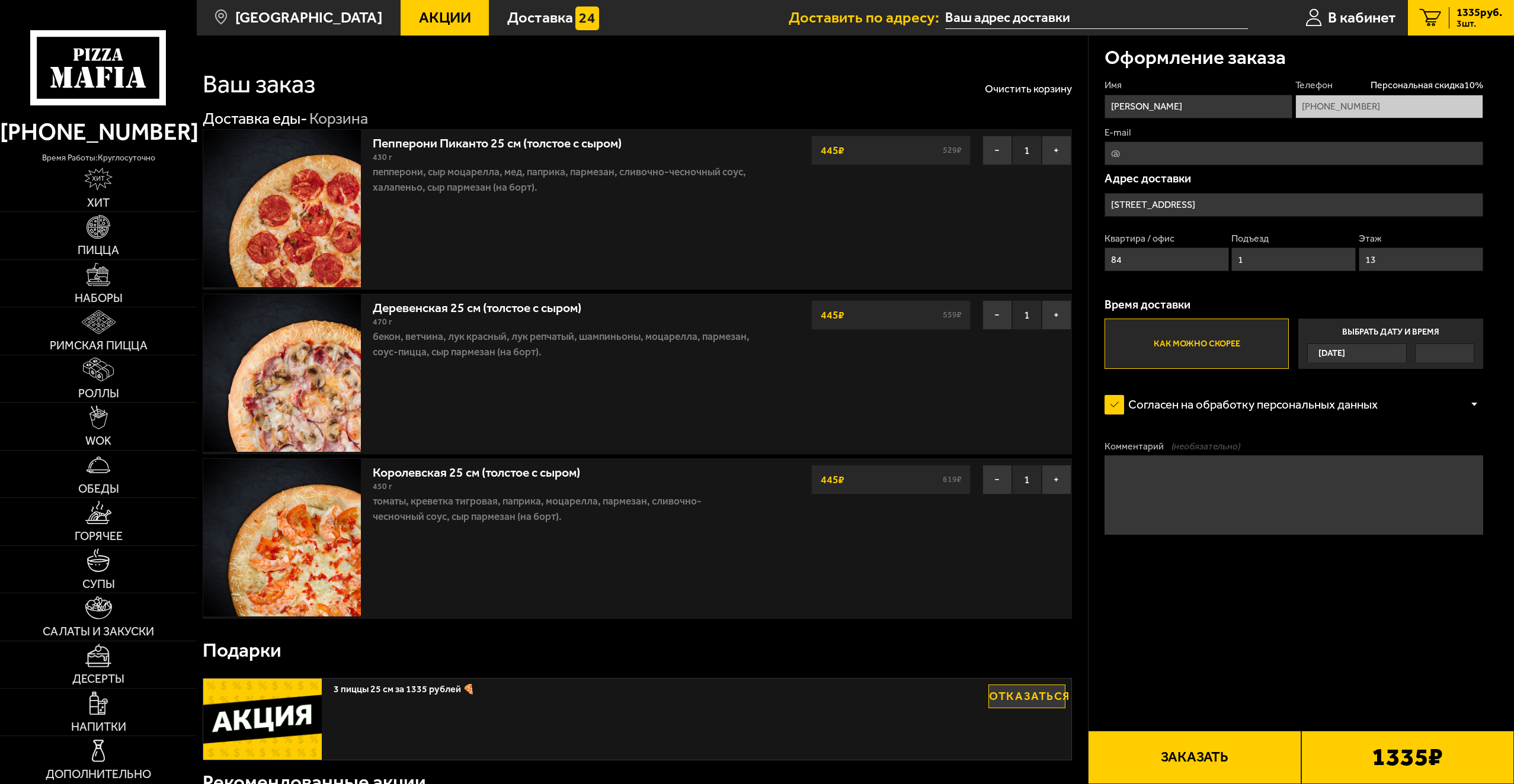
type input "[STREET_ADDRESS]"
click at [1216, 751] on button "Заказать" at bounding box center [1194, 757] width 212 height 53
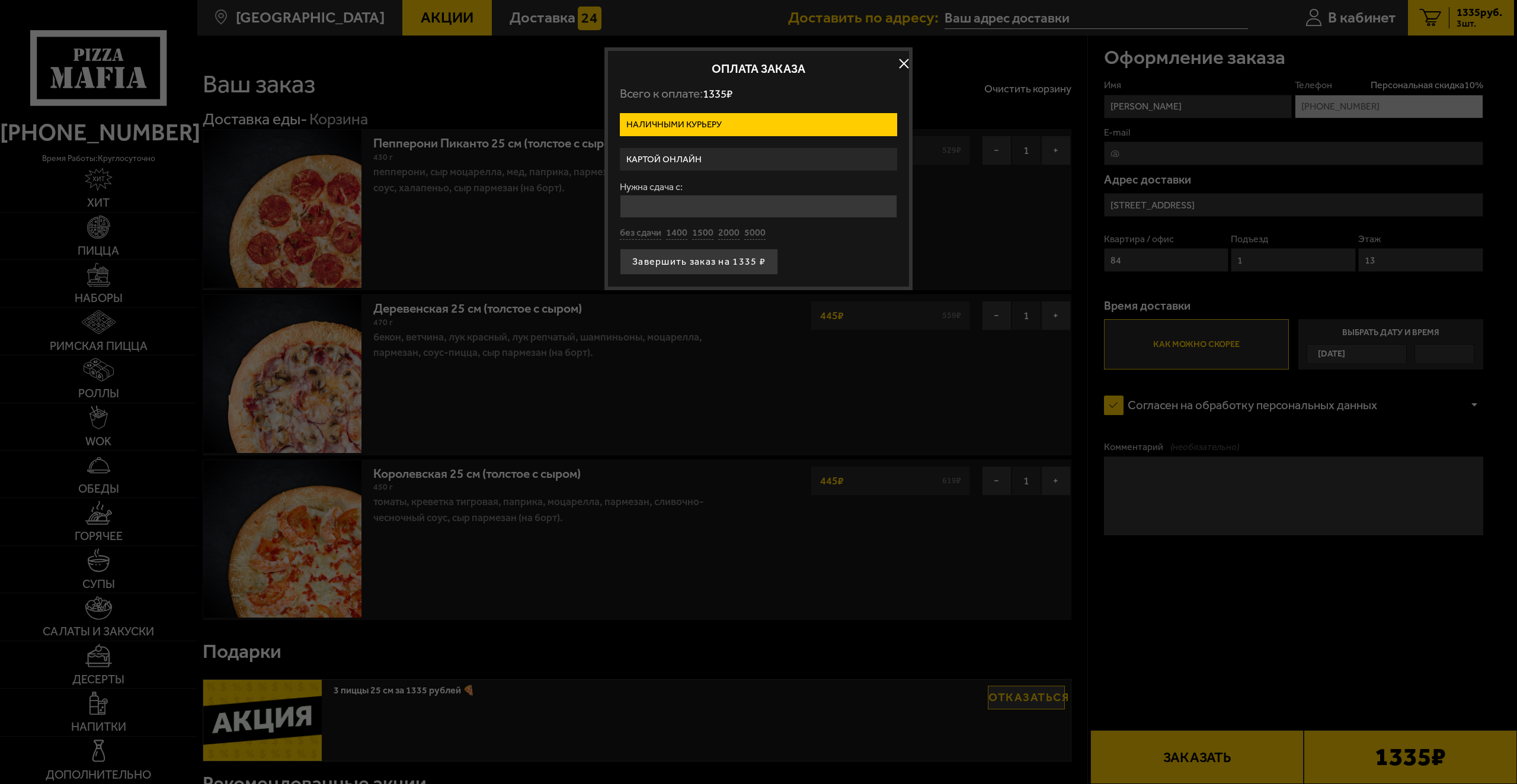
click at [703, 163] on label "Картой онлайн" at bounding box center [758, 159] width 277 height 23
click at [0, 0] on input "Картой онлайн" at bounding box center [0, 0] width 0 height 0
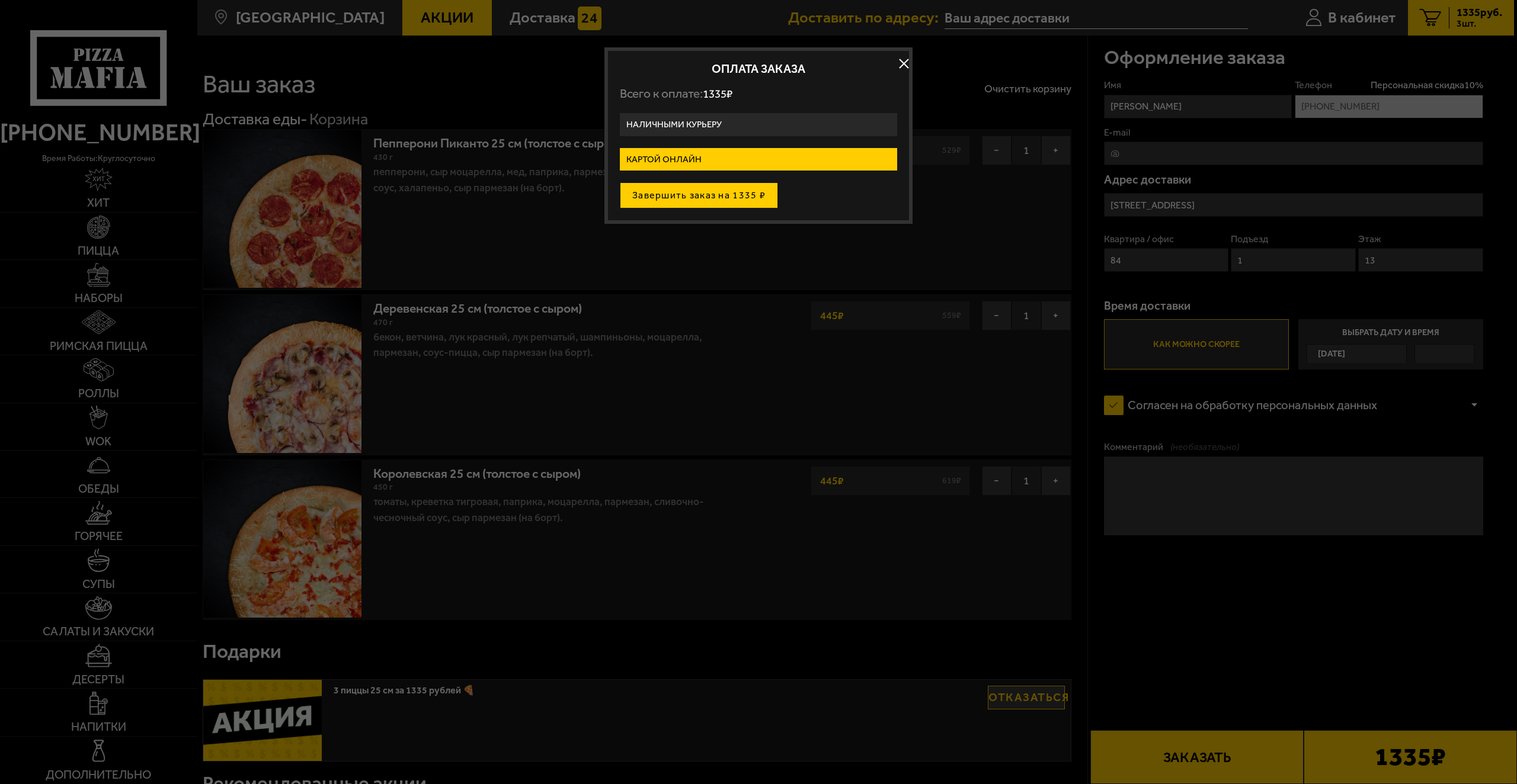
click at [683, 202] on button "Завершить заказ на 1335 ₽" at bounding box center [698, 195] width 158 height 26
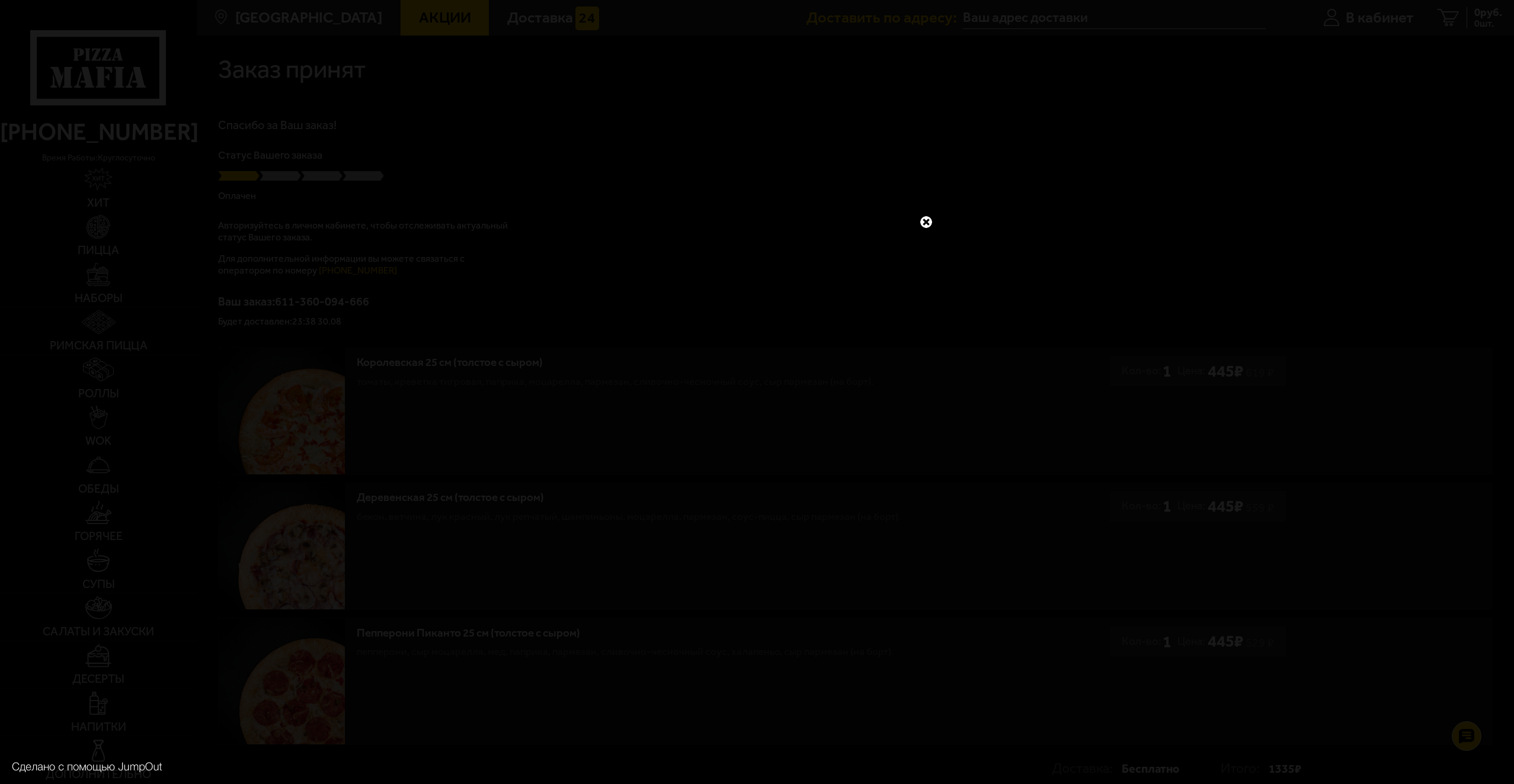
click at [929, 223] on link at bounding box center [926, 222] width 16 height 16
